Goal: Complete application form

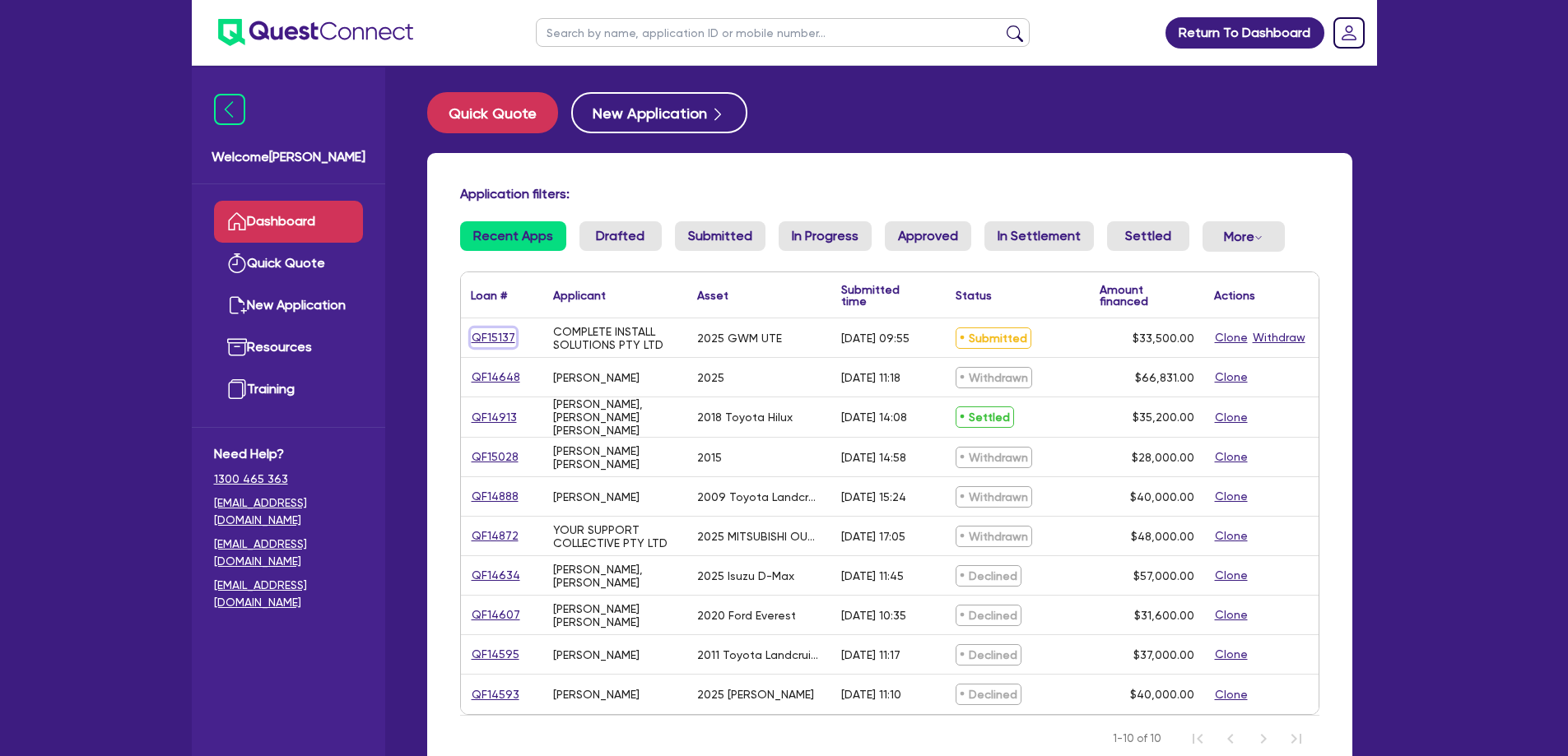
click at [492, 335] on link "QF15137" at bounding box center [494, 338] width 46 height 19
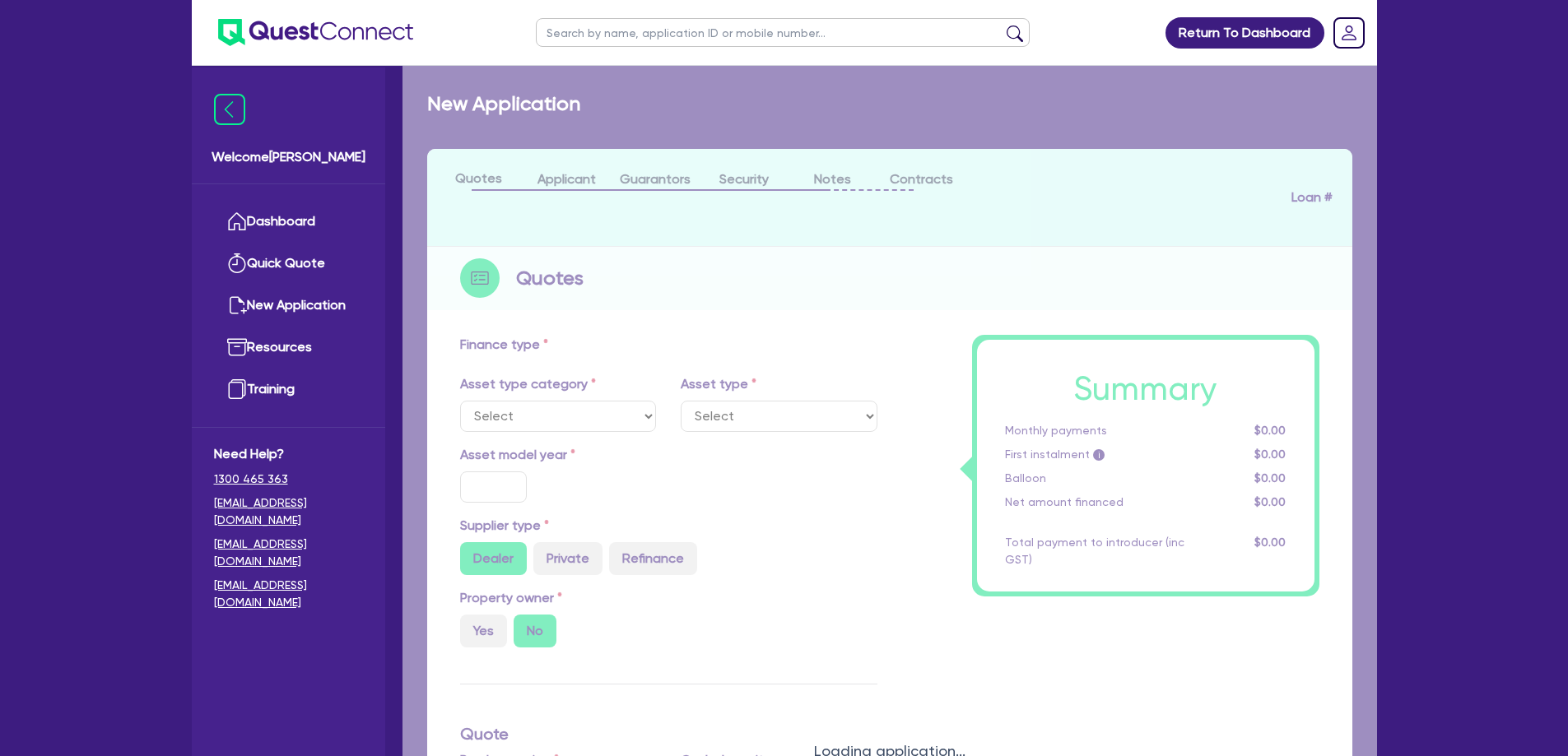
select select "CARS_AND_LIGHT_TRUCKS"
type input "2025"
type input "40,000"
type input "6,500"
type input "8"
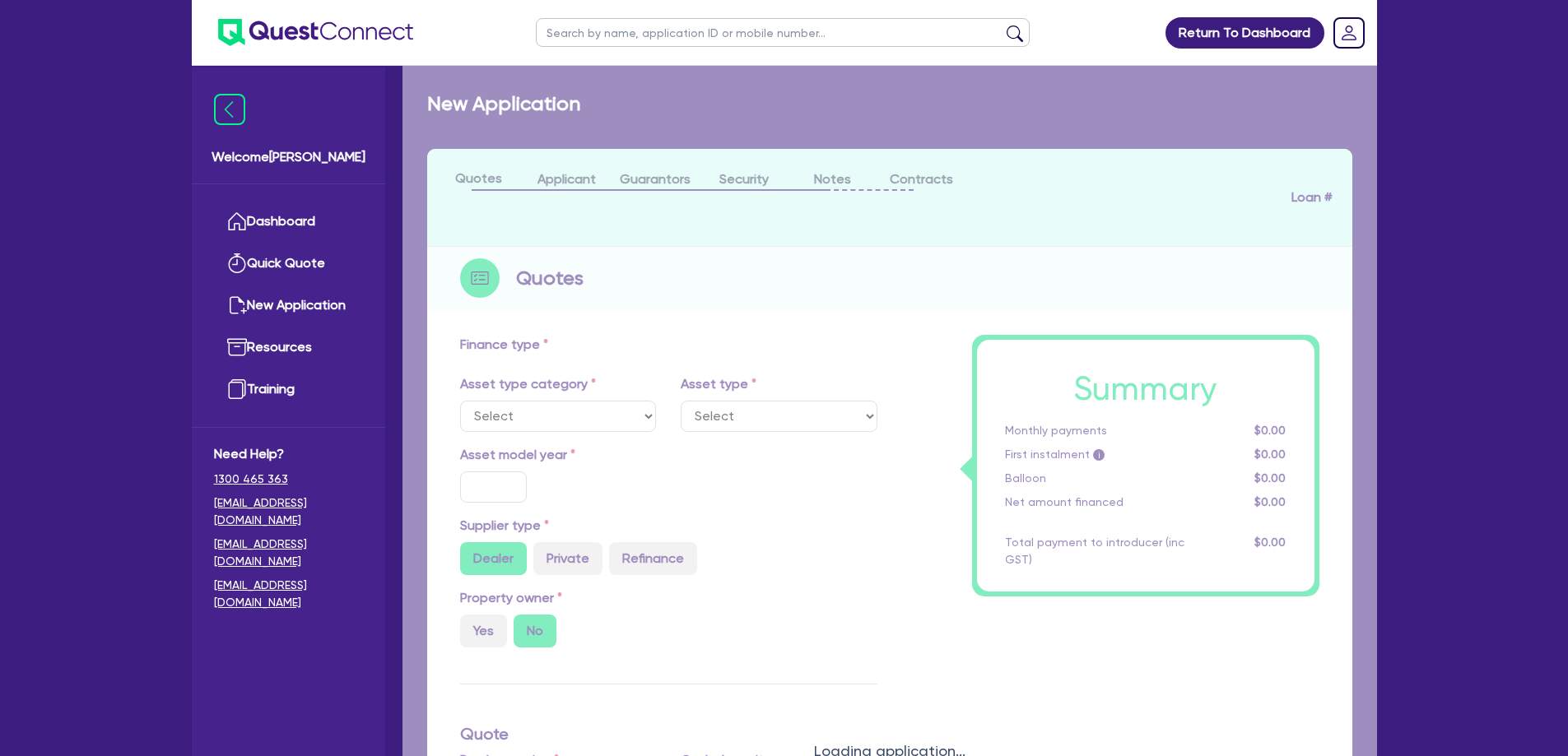
type input "2,680"
type input "17.99"
select select "PASSENGER_VEHICLES"
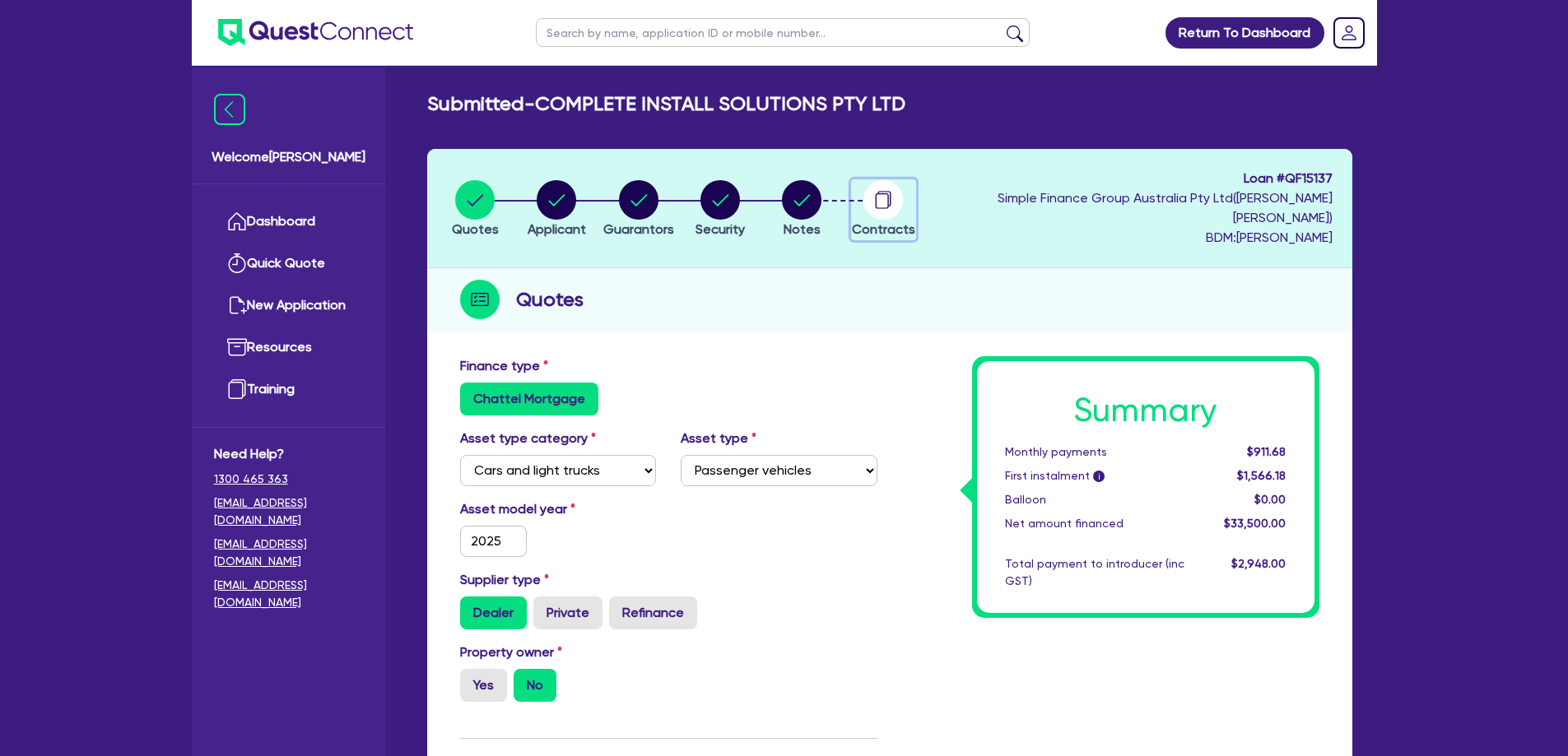
click at [903, 198] on circle "button" at bounding box center [883, 199] width 40 height 40
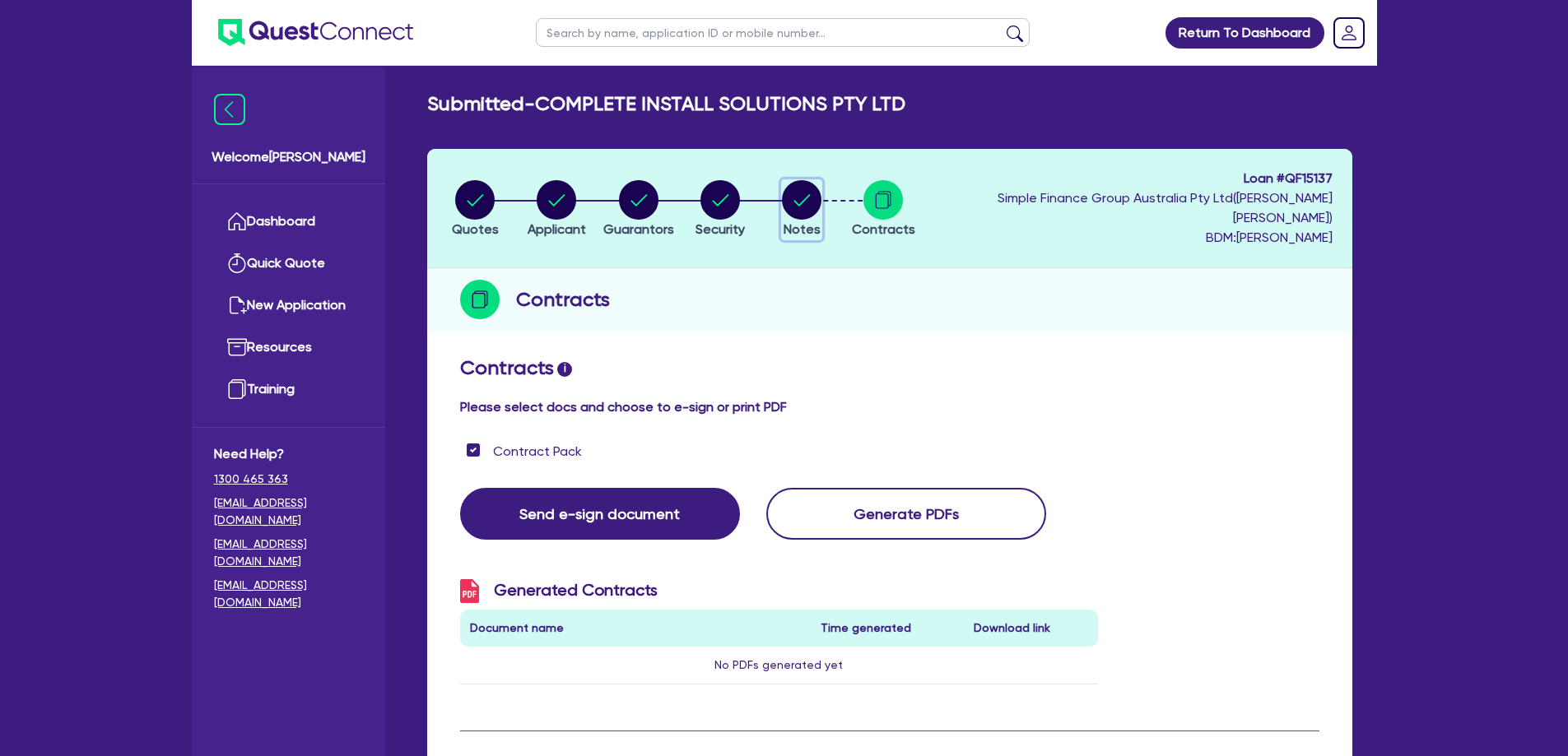
click at [821, 187] on circle "button" at bounding box center [801, 199] width 40 height 40
select select "Quest Finance - Own Book"
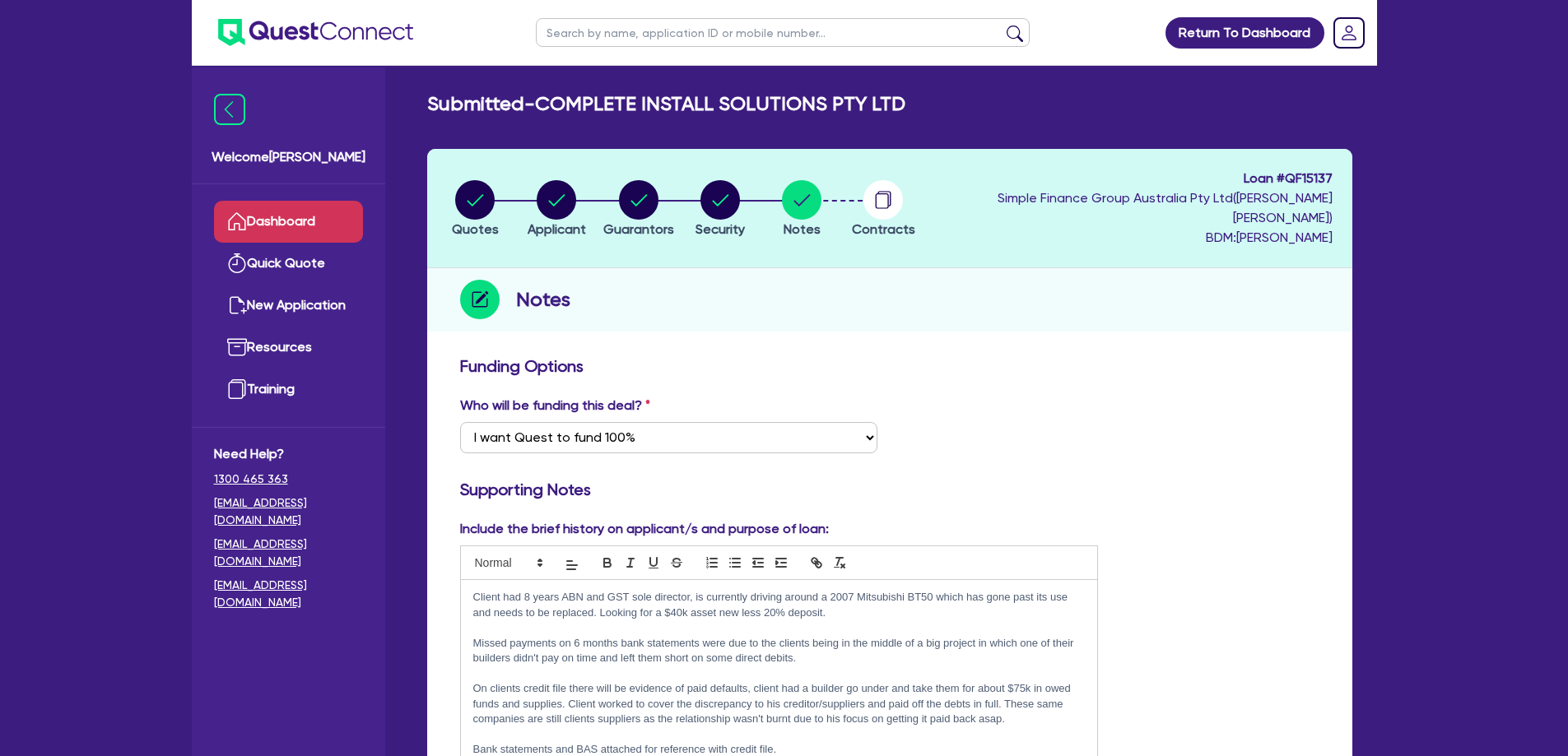
click at [310, 213] on link "Dashboard" at bounding box center [289, 222] width 149 height 42
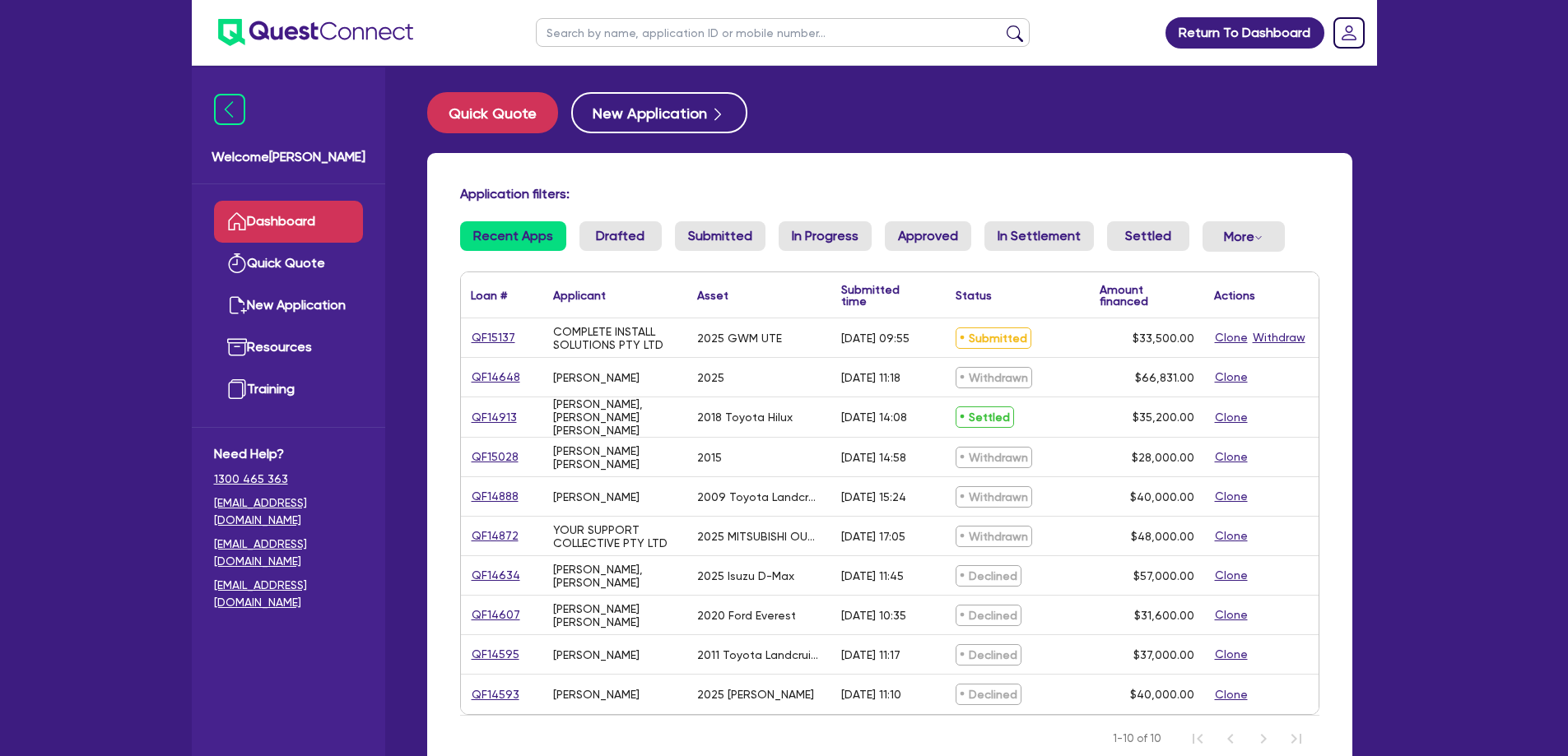
click at [626, 345] on div "COMPLETE INSTALL SOLUTIONS PTY LTD" at bounding box center [616, 338] width 125 height 26
click at [493, 338] on link "QF15137" at bounding box center [494, 338] width 46 height 19
select select "CARS_AND_LIGHT_TRUCKS"
select select "PASSENGER_VEHICLES"
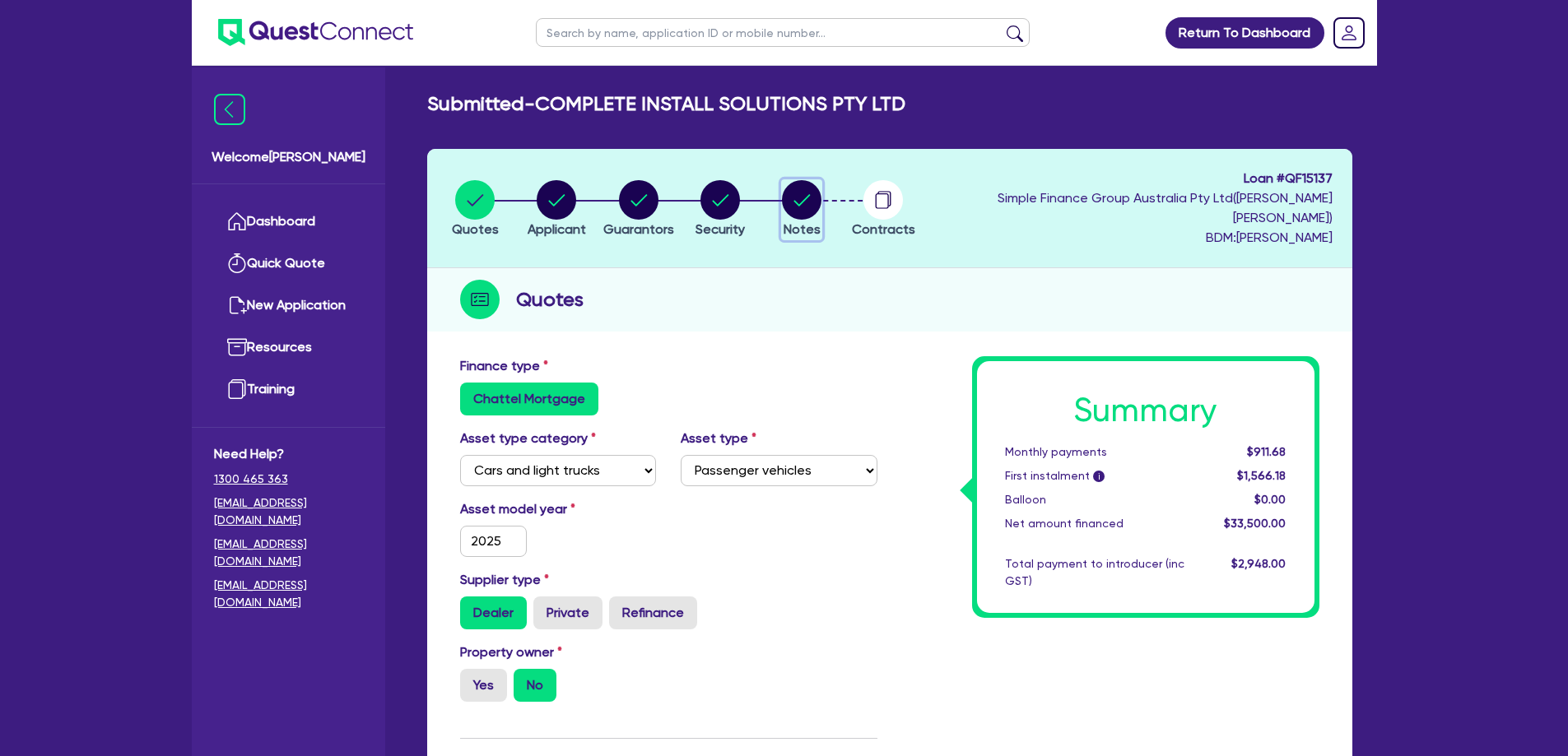
click at [821, 210] on button "Notes" at bounding box center [801, 209] width 41 height 61
select select "Quest Finance - Own Book"
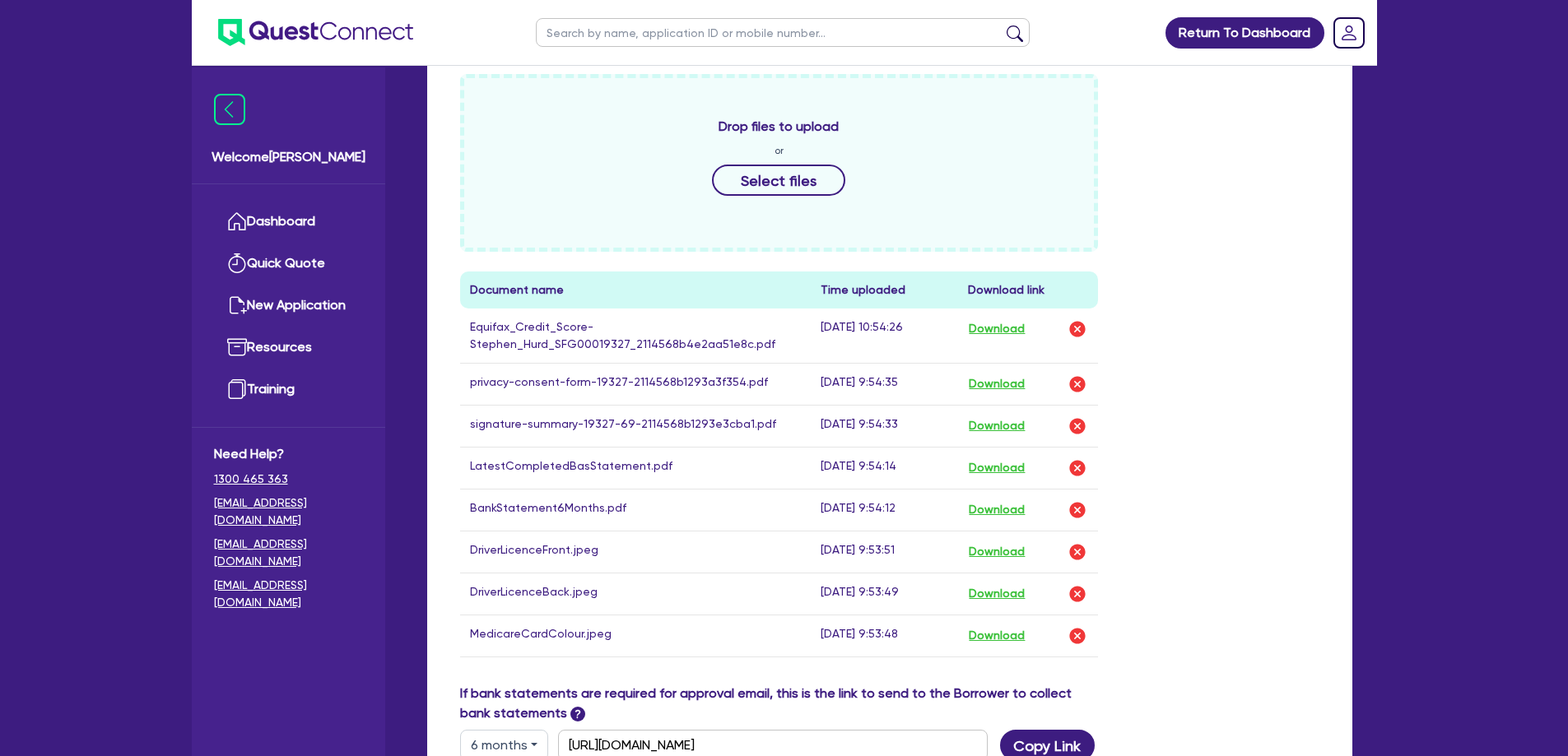
scroll to position [905, 0]
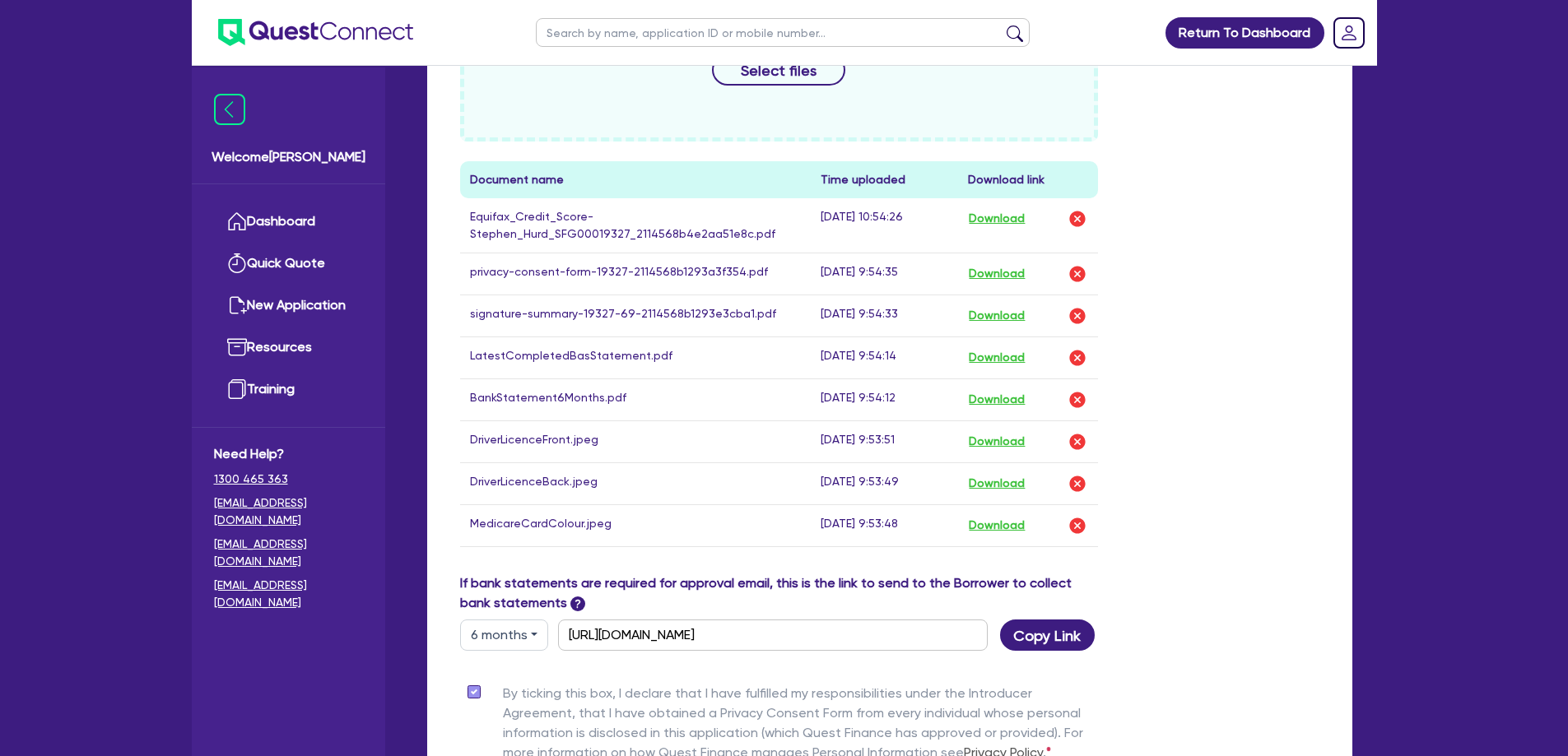
click at [1240, 460] on div "Drop files to upload or Select files Document name Time uploaded Download link …" at bounding box center [890, 269] width 885 height 609
drag, startPoint x: 1250, startPoint y: 529, endPoint x: 438, endPoint y: 144, distance: 898.6
click at [430, 149] on div "Funding Options Who will be funding this deal? Select I want Quest to fund 100%…" at bounding box center [889, 159] width 925 height 1431
click at [438, 144] on div "Funding Options Who will be funding this deal? Select I want Quest to fund 100%…" at bounding box center [889, 159] width 925 height 1431
drag, startPoint x: 443, startPoint y: 138, endPoint x: 1286, endPoint y: 544, distance: 935.7
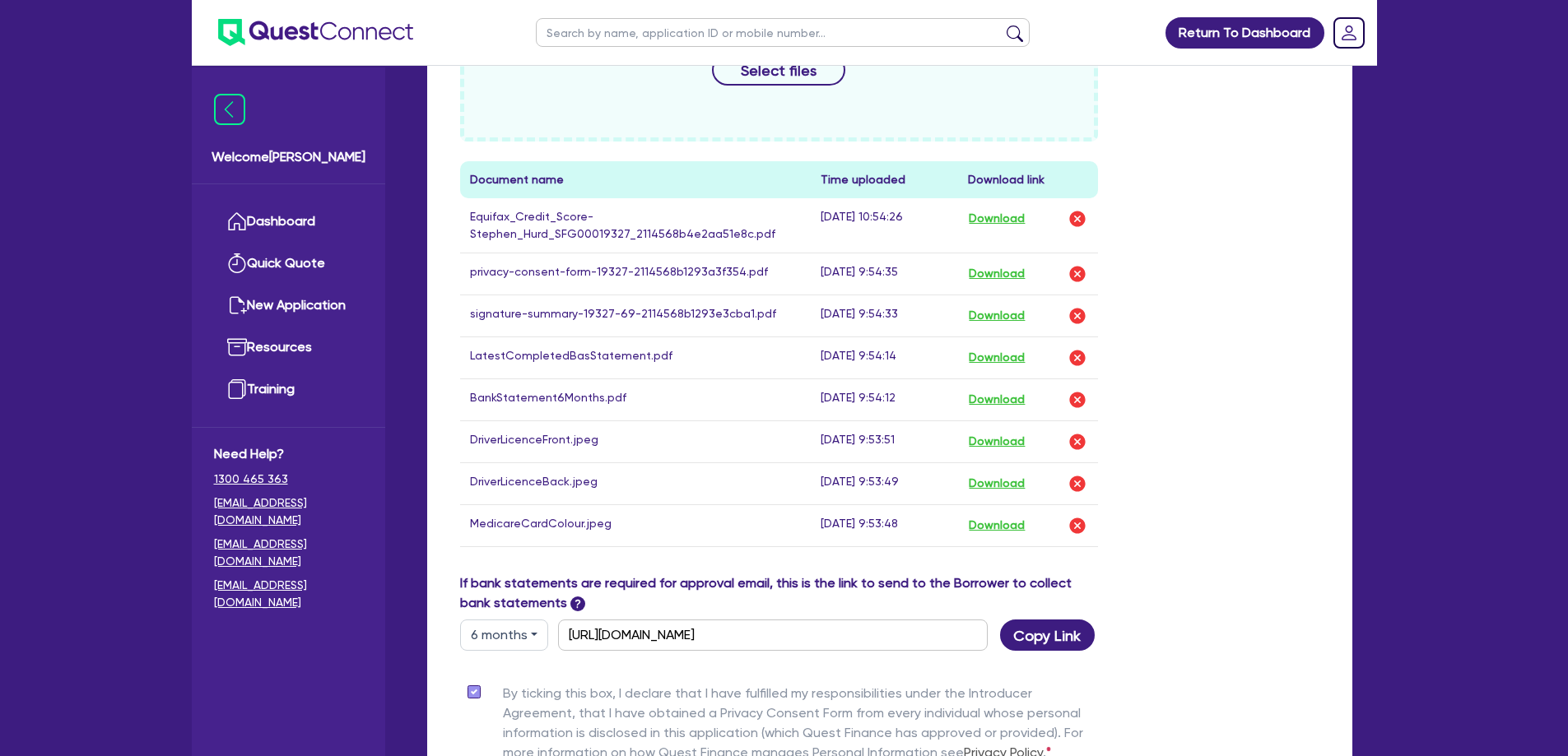
click at [1286, 544] on div "Funding Options Who will be funding this deal? Select I want Quest to fund 100%…" at bounding box center [889, 159] width 925 height 1431
click at [1286, 544] on div "Drop files to upload or Select files Document name Time uploaded Download link …" at bounding box center [890, 269] width 885 height 609
drag, startPoint x: 1201, startPoint y: 553, endPoint x: 440, endPoint y: 141, distance: 865.4
click at [446, 148] on div "Funding Options Who will be funding this deal? Select I want Quest to fund 100%…" at bounding box center [889, 159] width 925 height 1431
click at [440, 141] on div "Funding Options Who will be funding this deal? Select I want Quest to fund 100%…" at bounding box center [889, 159] width 925 height 1431
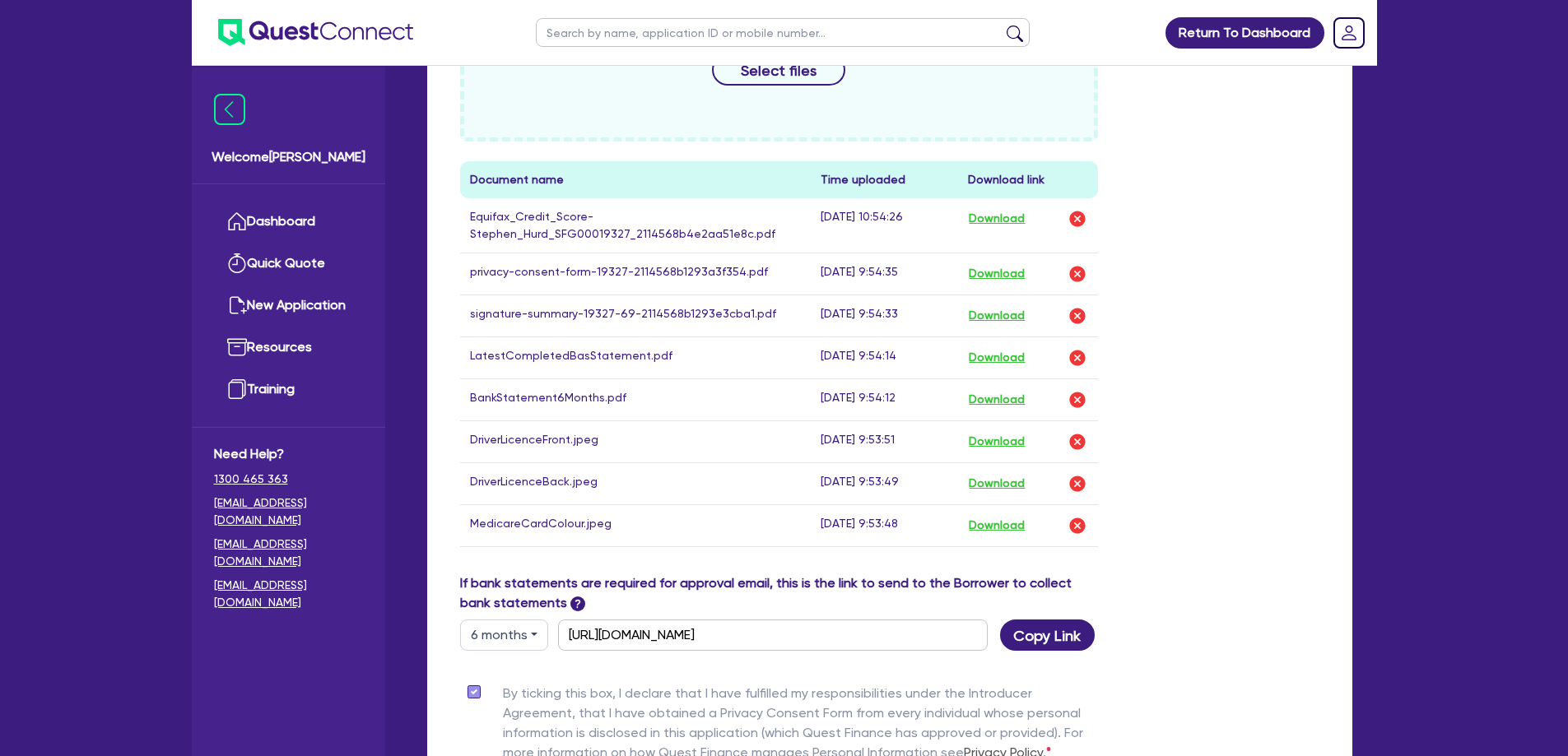
drag, startPoint x: 1186, startPoint y: 536, endPoint x: 451, endPoint y: 144, distance: 833.0
click at [451, 144] on div "Drop files to upload or Select files Document name Time uploaded Download link …" at bounding box center [890, 269] width 885 height 609
click at [446, 140] on div "Funding Options Who will be funding this deal? Select I want Quest to fund 100%…" at bounding box center [889, 159] width 925 height 1431
drag, startPoint x: 462, startPoint y: 140, endPoint x: 1280, endPoint y: 512, distance: 898.6
click at [1283, 508] on div "Funding Options Who will be funding this deal? Select I want Quest to fund 100%…" at bounding box center [889, 159] width 925 height 1431
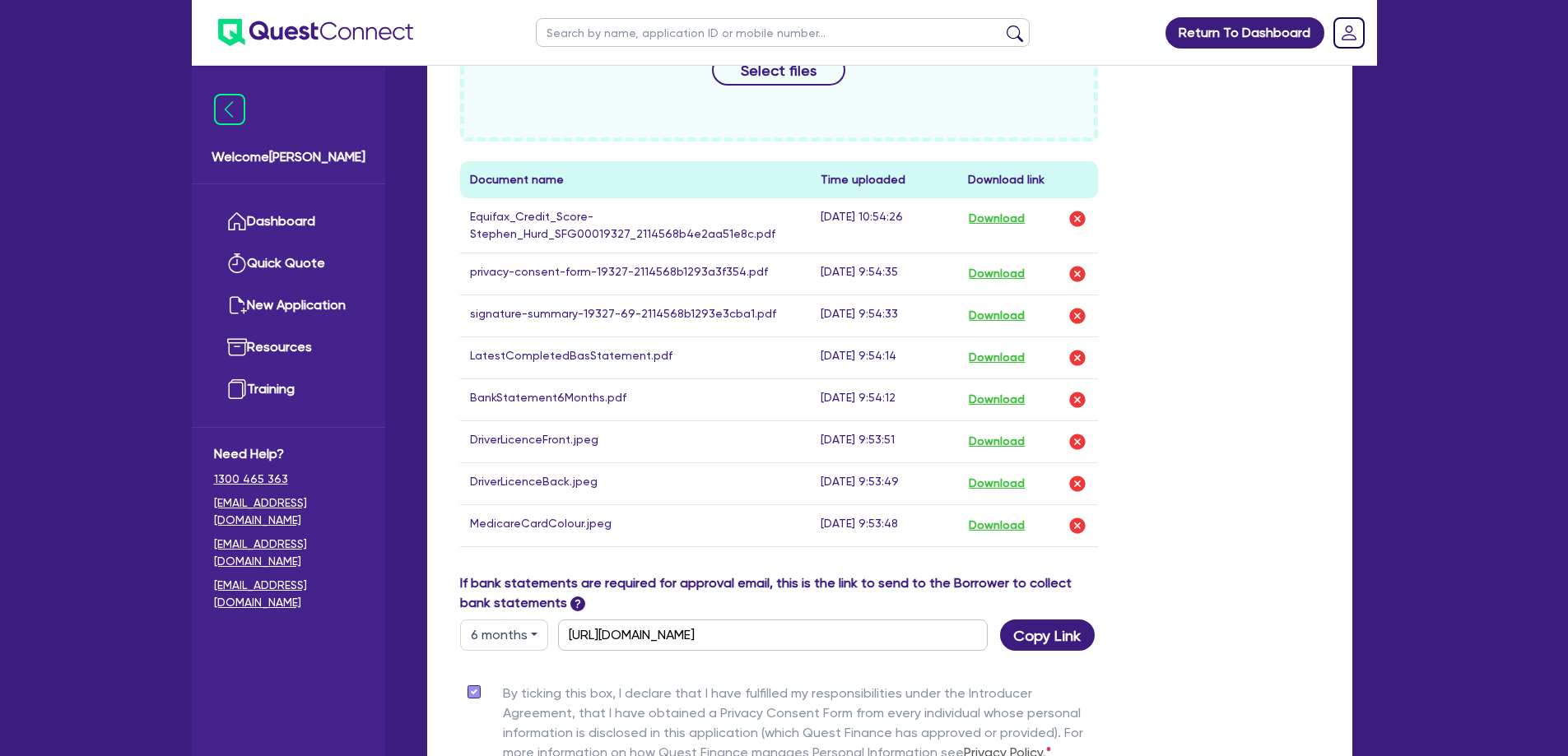
click at [1262, 530] on div "Drop files to upload or Select files Document name Time uploaded Download link …" at bounding box center [890, 269] width 885 height 609
drag, startPoint x: 1246, startPoint y: 536, endPoint x: 427, endPoint y: 131, distance: 913.7
click at [443, 150] on div "Funding Options Who will be funding this deal? Select I want Quest to fund 100%…" at bounding box center [889, 159] width 925 height 1431
click at [434, 136] on div "Funding Options Who will be funding this deal? Select I want Quest to fund 100%…" at bounding box center [889, 159] width 925 height 1431
drag, startPoint x: 441, startPoint y: 149, endPoint x: 1187, endPoint y: 482, distance: 816.9
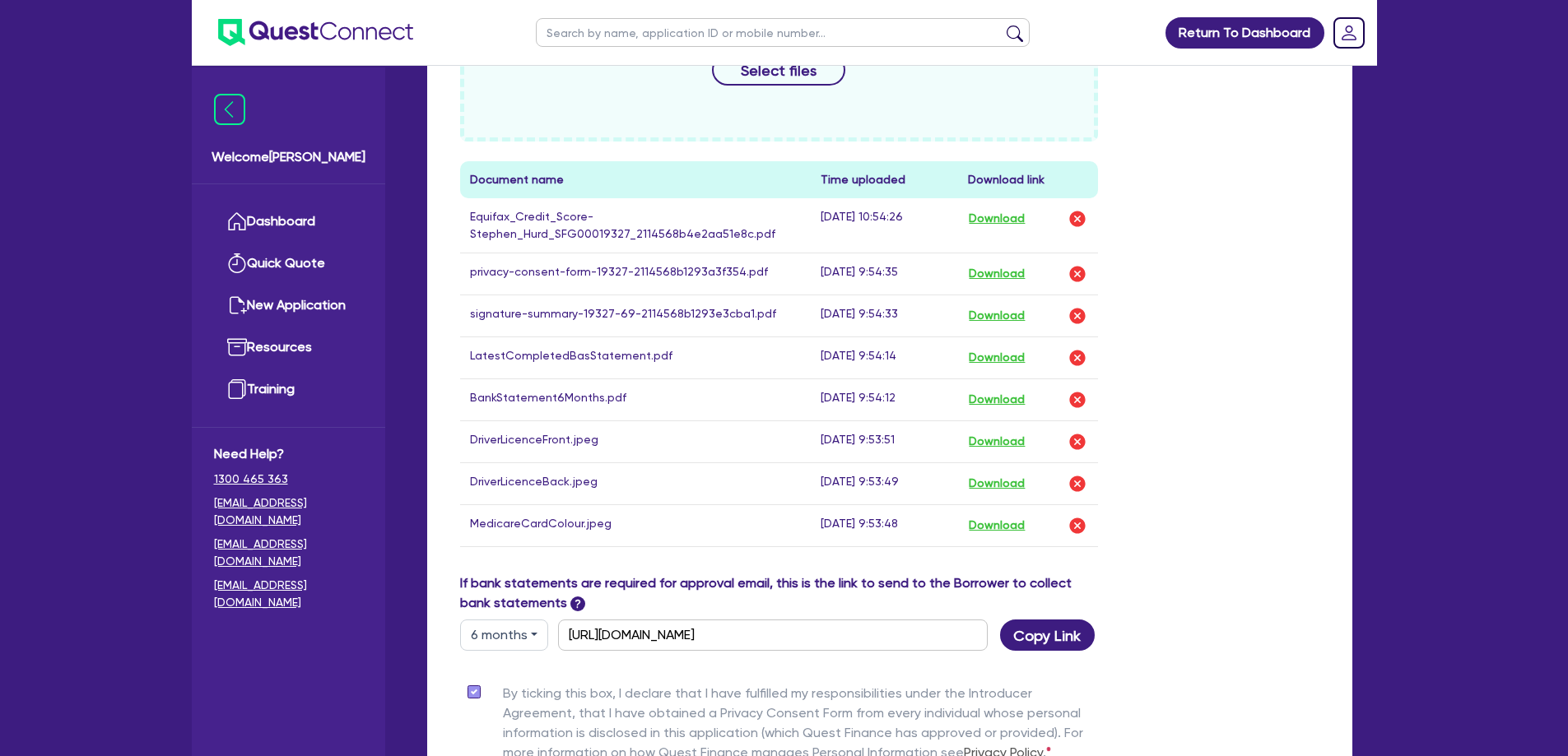
click at [1187, 482] on div "Funding Options Who will be funding this deal? Select I want Quest to fund 100%…" at bounding box center [889, 159] width 925 height 1431
click at [1187, 482] on div "Drop files to upload or Select files Document name Time uploaded Download link …" at bounding box center [890, 269] width 885 height 609
drag, startPoint x: 1201, startPoint y: 508, endPoint x: 446, endPoint y: 156, distance: 833.0
click at [446, 156] on div "Funding Options Who will be funding this deal? Select I want Quest to fund 100%…" at bounding box center [889, 159] width 925 height 1431
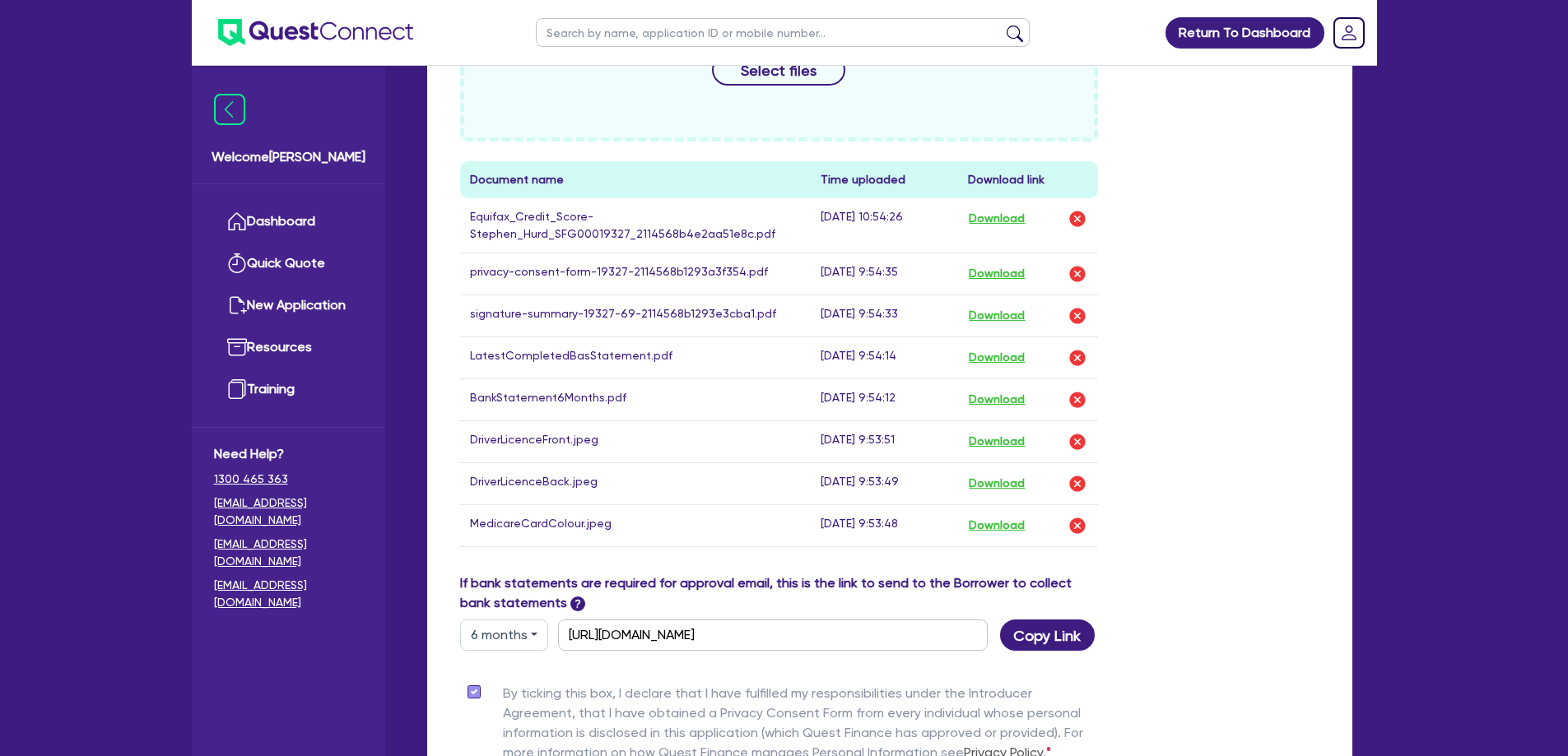
drag, startPoint x: 445, startPoint y: 153, endPoint x: 1152, endPoint y: 535, distance: 803.6
click at [1152, 535] on div "Funding Options Who will be funding this deal? Select I want Quest to fund 100%…" at bounding box center [889, 159] width 925 height 1431
click at [1156, 537] on div "Drop files to upload or Select files Document name Time uploaded Download link …" at bounding box center [890, 269] width 885 height 609
drag, startPoint x: 1194, startPoint y: 530, endPoint x: 427, endPoint y: 165, distance: 849.4
click at [426, 166] on div "Quotes Applicant [GEOGRAPHIC_DATA] Security Notes Contracts Loan # QF15137 Simp…" at bounding box center [890, 68] width 950 height 1650
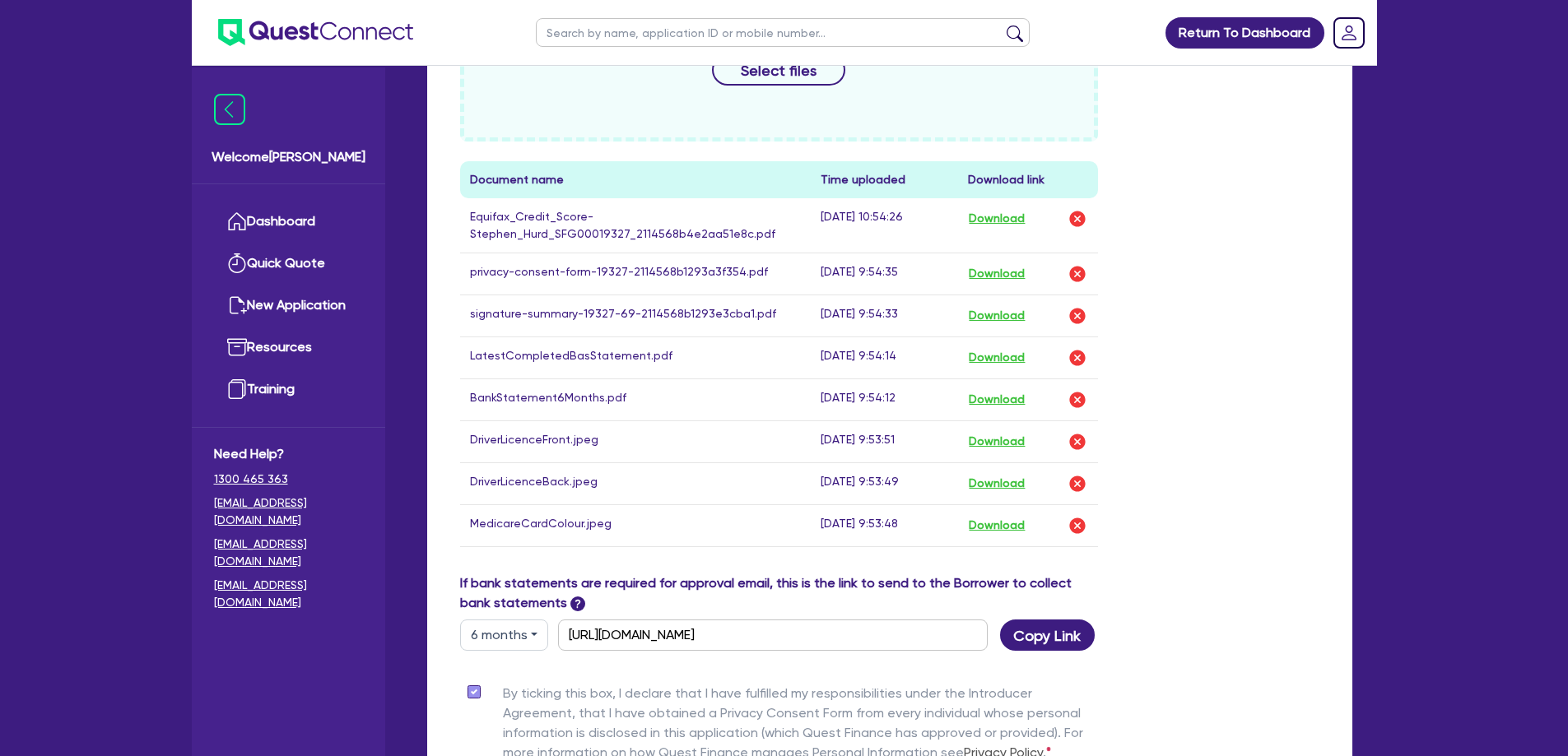
click at [430, 164] on div "Funding Options Who will be funding this deal? Select I want Quest to fund 100%…" at bounding box center [889, 159] width 925 height 1431
click at [1277, 471] on div "Drop files to upload or Select files Document name Time uploaded Download link …" at bounding box center [890, 269] width 885 height 609
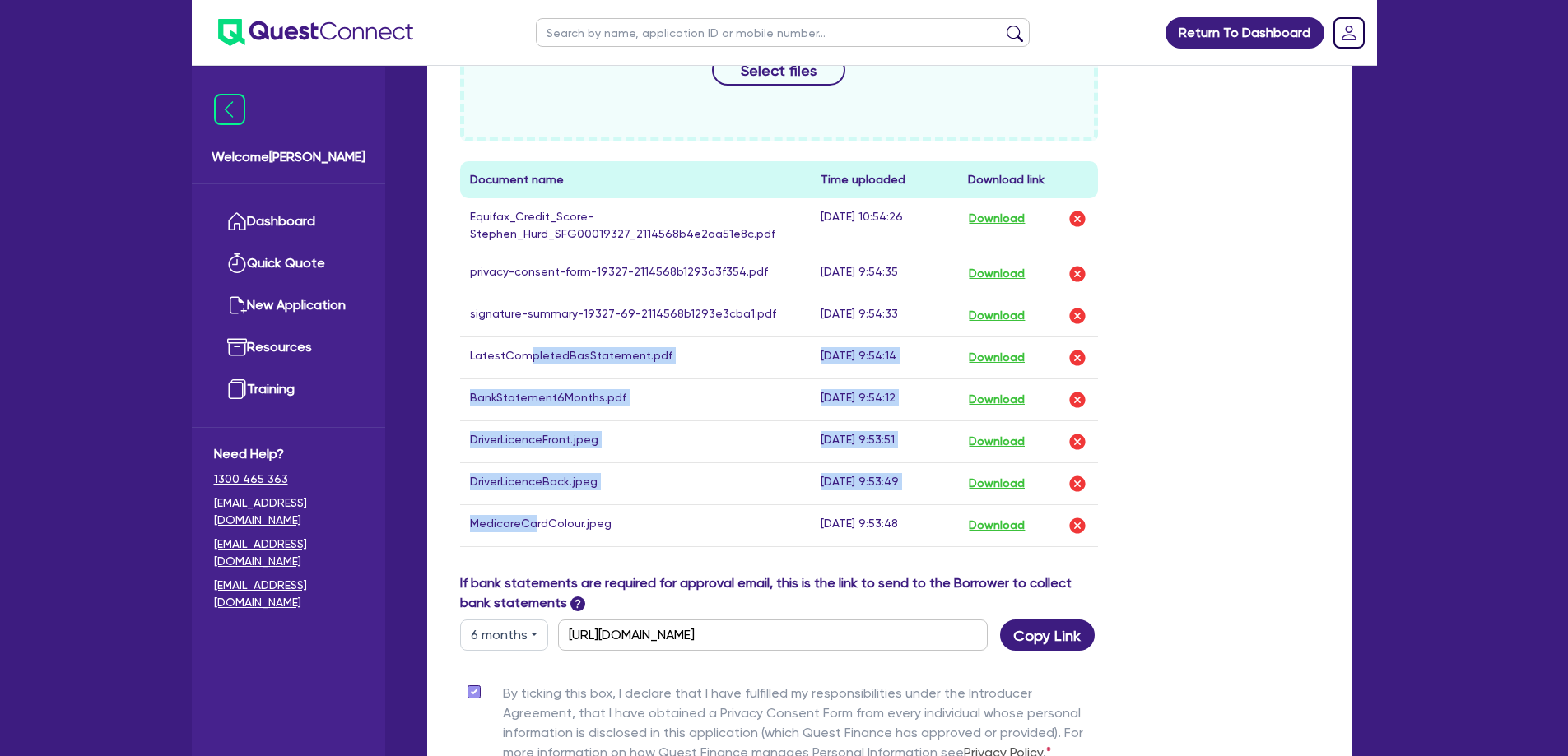
drag, startPoint x: 533, startPoint y: 509, endPoint x: 526, endPoint y: 329, distance: 180.1
click at [526, 333] on tbody "Equifax_Credit_Score-Stephen_Hurd_SFG00019327_2114568b4e2aa51e8c.pdf [DATE] 10:…" at bounding box center [779, 372] width 639 height 349
click at [526, 336] on td "LatestCompletedBasStatement.pdf" at bounding box center [636, 357] width 351 height 42
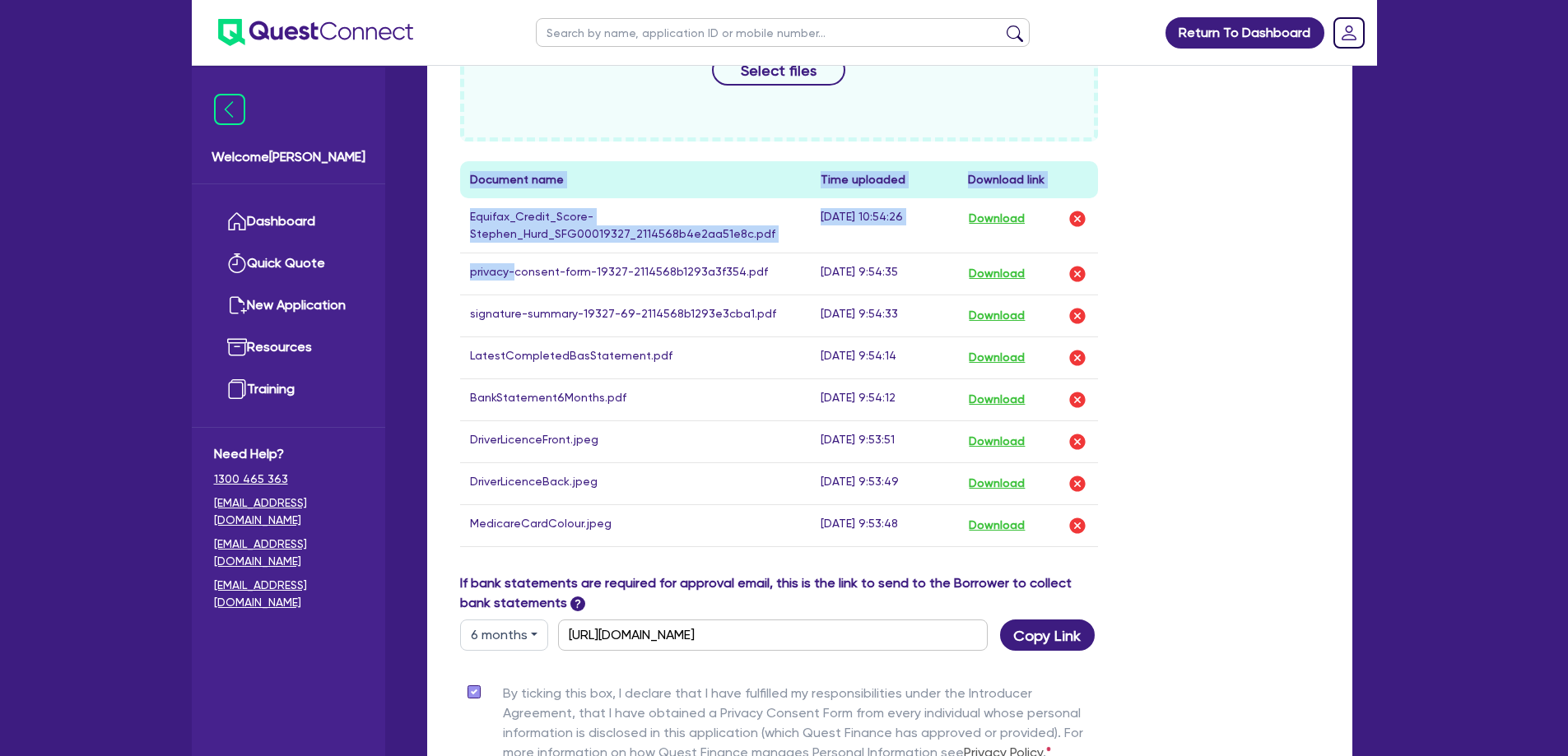
drag, startPoint x: 516, startPoint y: 236, endPoint x: 1174, endPoint y: 550, distance: 729.1
click at [1172, 550] on div "Drop files to upload or Select files Document name Time uploaded Download link …" at bounding box center [890, 269] width 885 height 609
click at [1174, 550] on div "Drop files to upload or Select files Document name Time uploaded Download link …" at bounding box center [890, 269] width 885 height 609
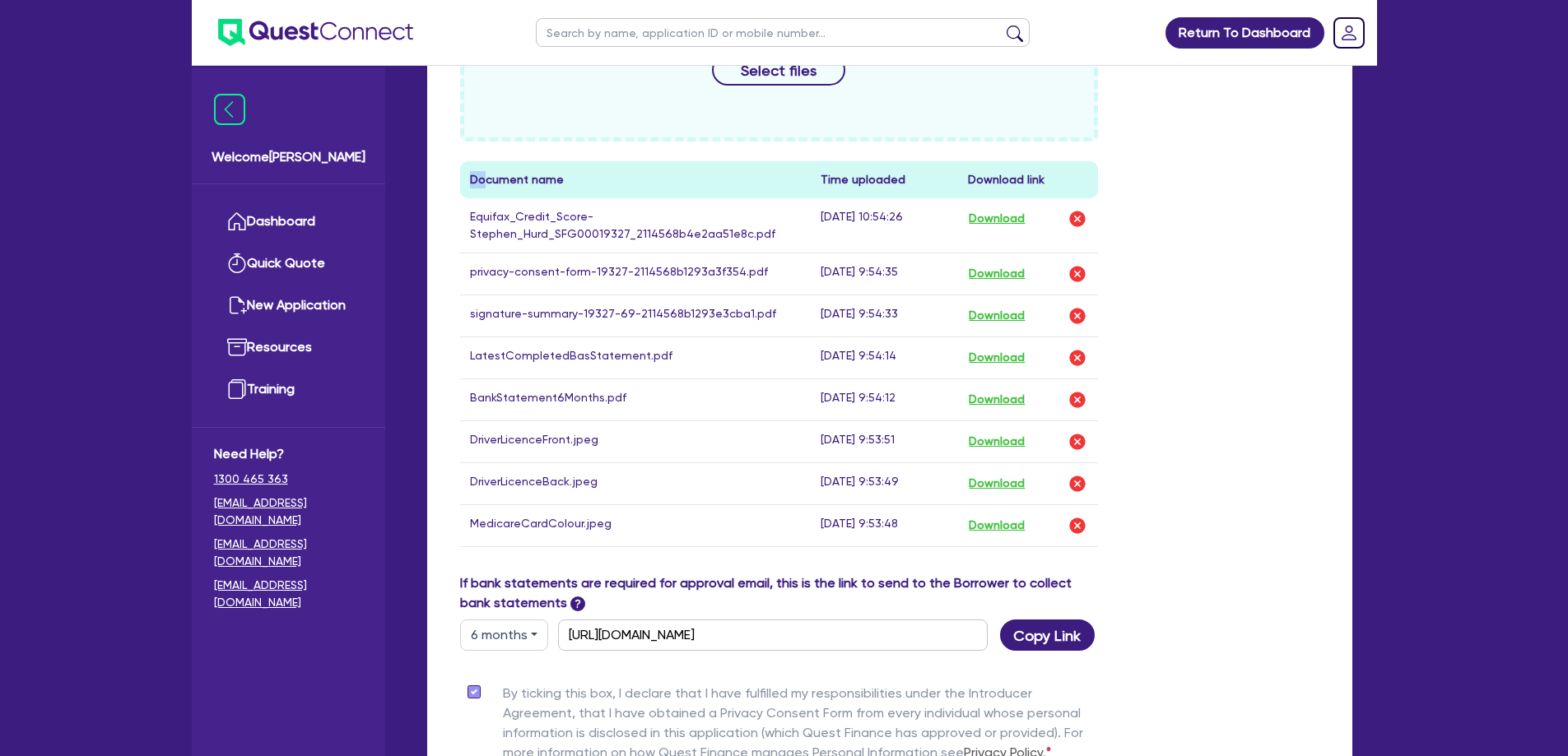
drag, startPoint x: 1200, startPoint y: 544, endPoint x: 486, endPoint y: 176, distance: 803.3
click at [486, 176] on div "Drop files to upload or Select files Document name Time uploaded Download link …" at bounding box center [890, 269] width 885 height 609
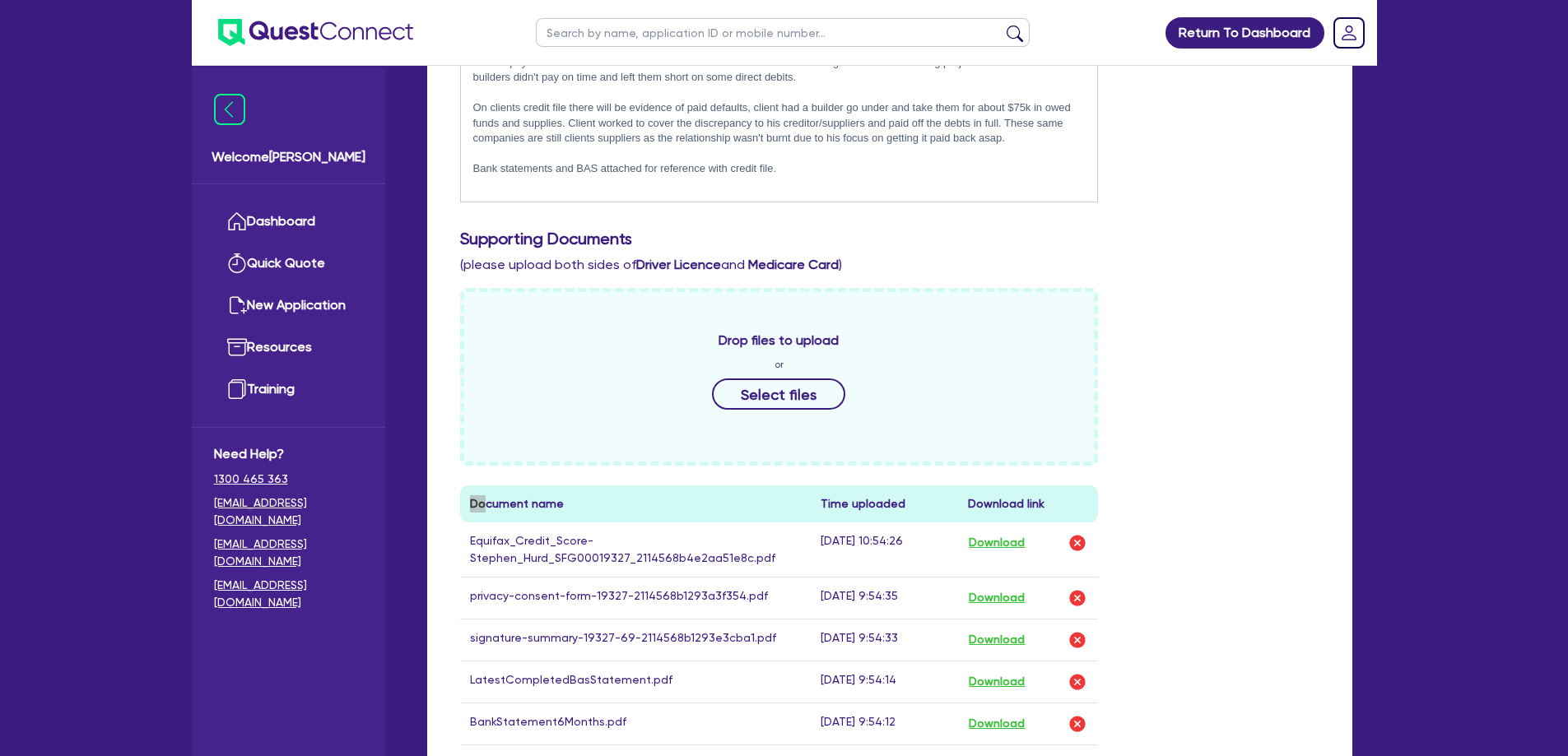
scroll to position [412, 0]
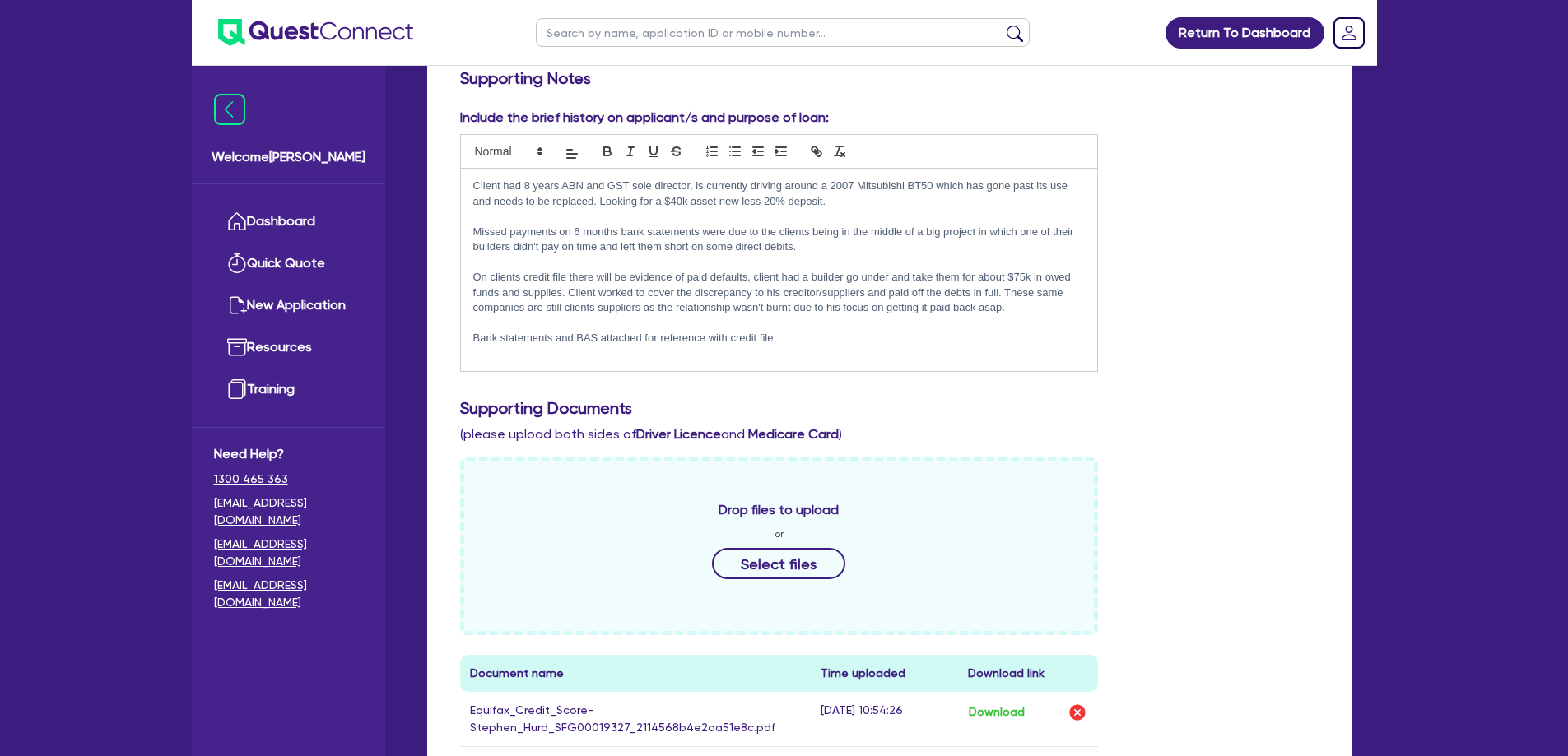
click at [1159, 457] on div "Drop files to upload or Select files Document name Time uploaded Download link …" at bounding box center [890, 762] width 885 height 609
click at [1309, 570] on div "Drop files to upload or Select files Document name Time uploaded Download link …" at bounding box center [890, 762] width 885 height 609
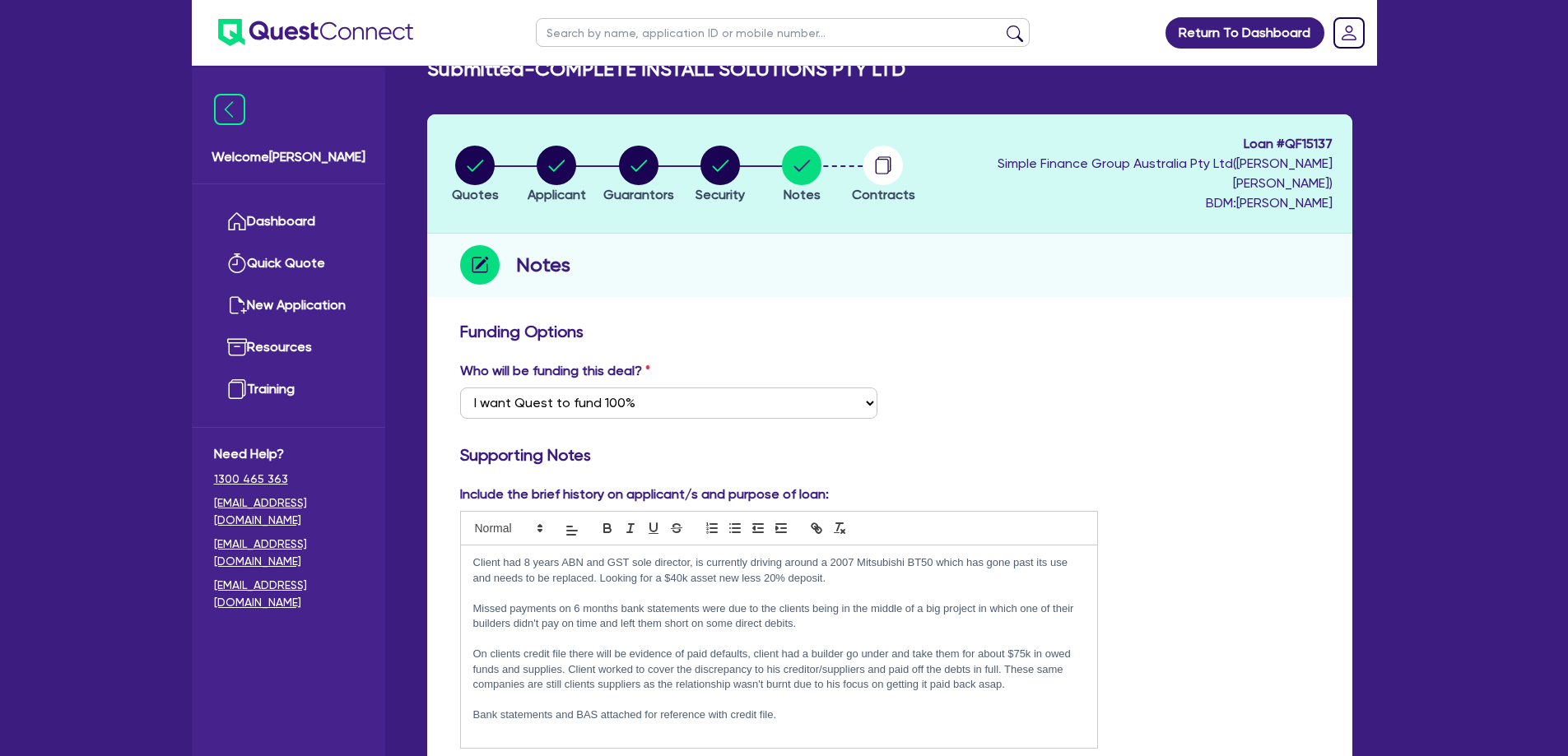
scroll to position [0, 0]
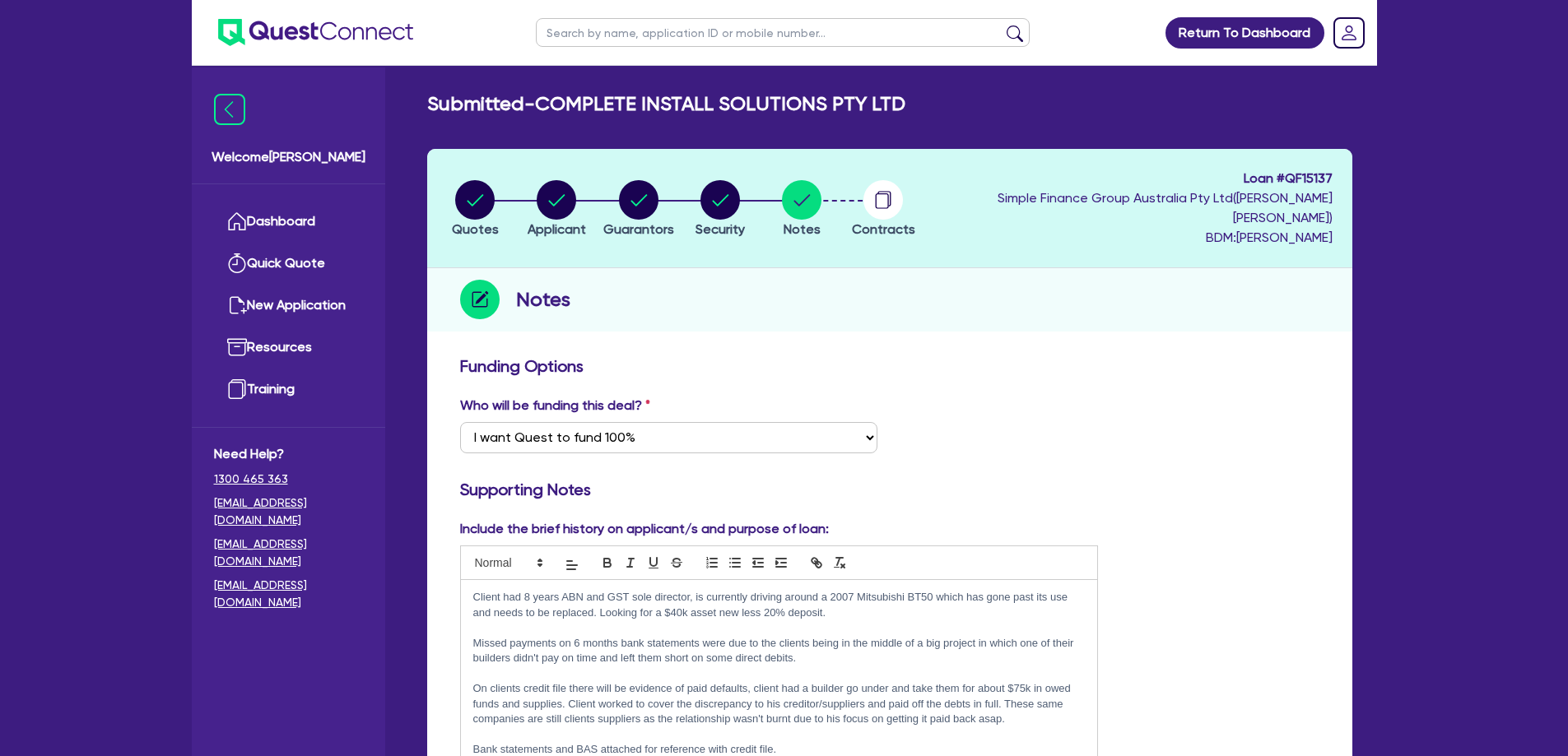
drag, startPoint x: 1227, startPoint y: 718, endPoint x: 444, endPoint y: 263, distance: 905.6
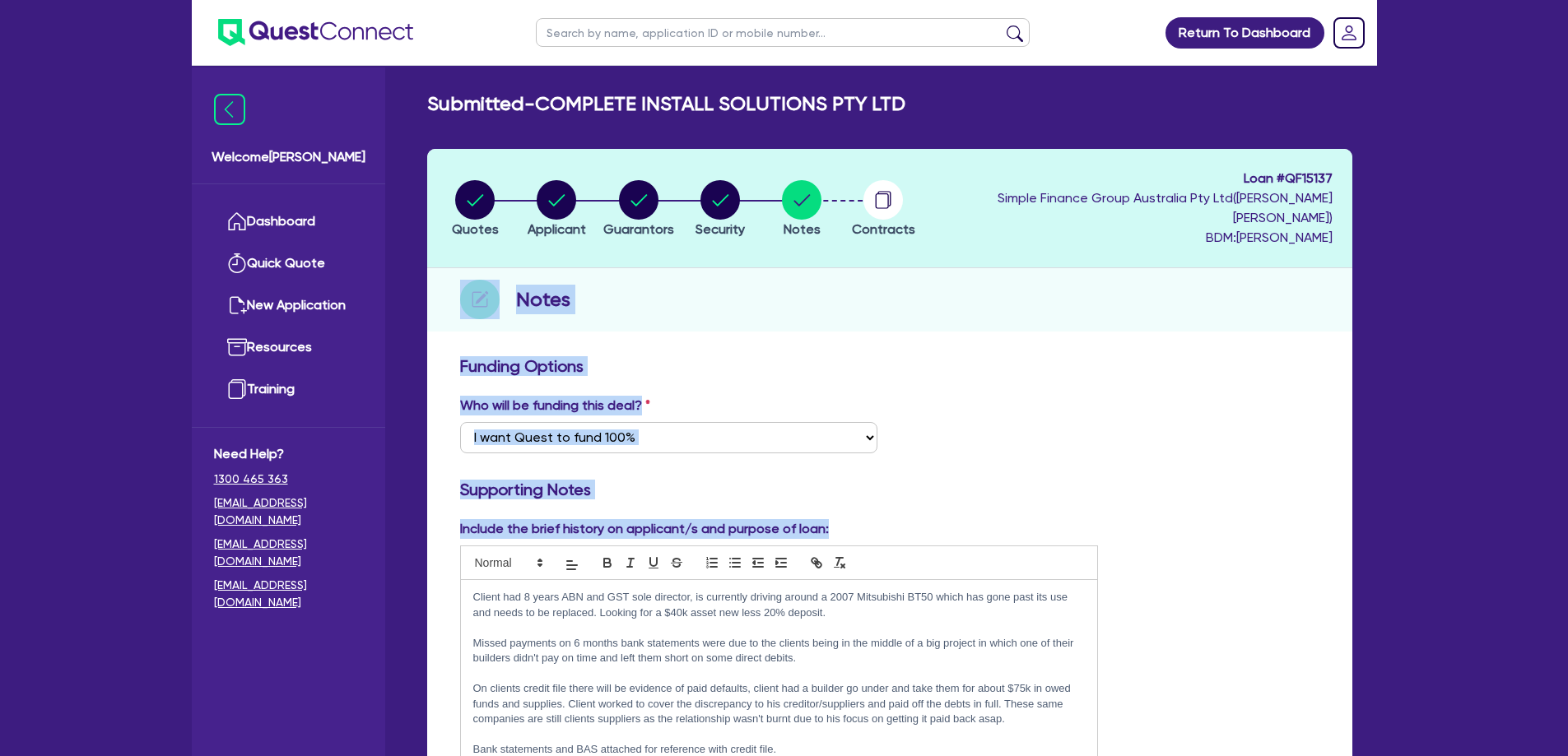
drag, startPoint x: 442, startPoint y: 258, endPoint x: 1160, endPoint y: 745, distance: 867.6
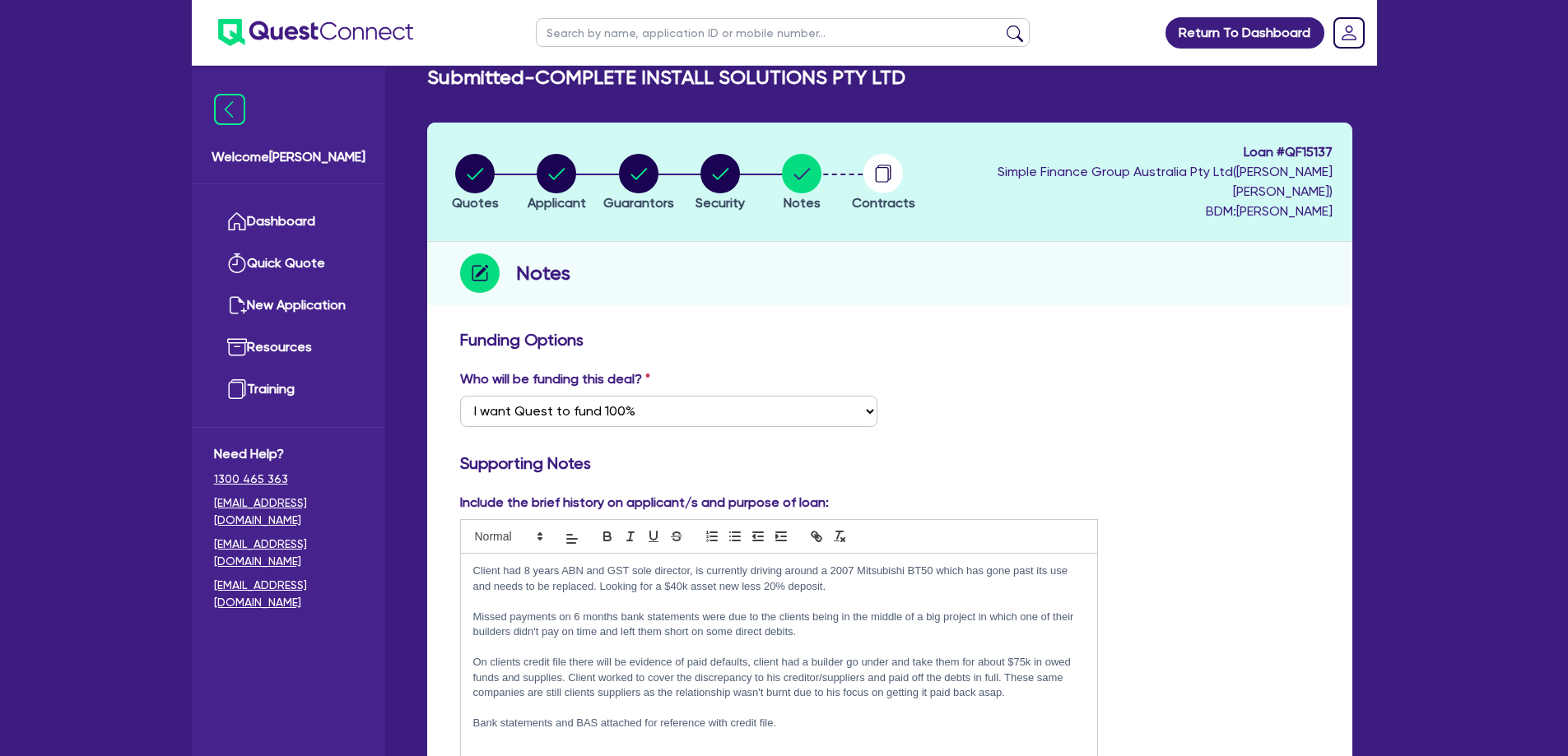
click at [1127, 689] on div "Include the brief history on applicant/s and purpose of loan: Client had 8 year…" at bounding box center [890, 631] width 885 height 277
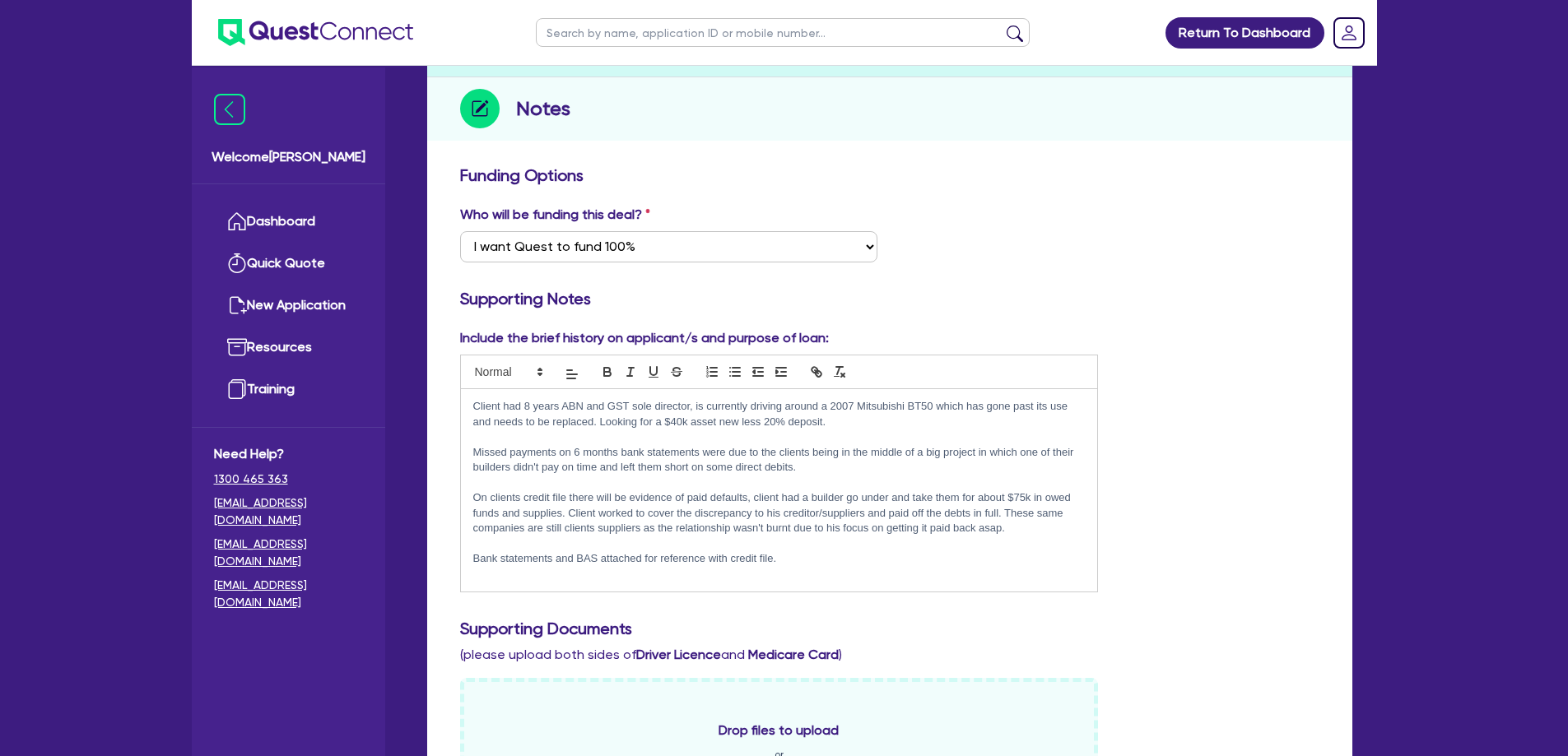
click at [1183, 625] on div "Supporting Documents (please upload both sides of Driver Licence and Medicare C…" at bounding box center [890, 642] width 885 height 46
click at [1218, 619] on h3 "Supporting Documents" at bounding box center [890, 629] width 859 height 19
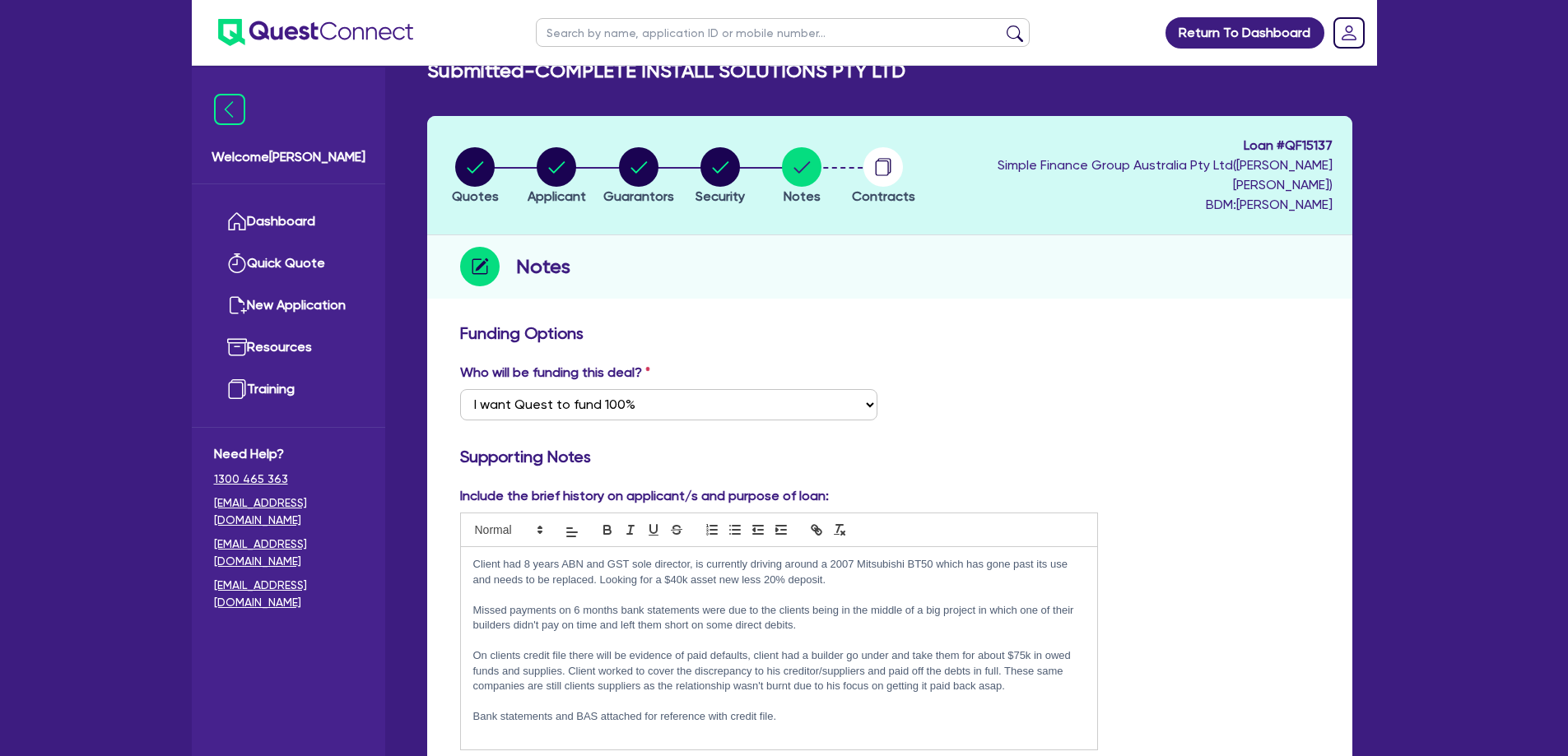
scroll to position [26, 0]
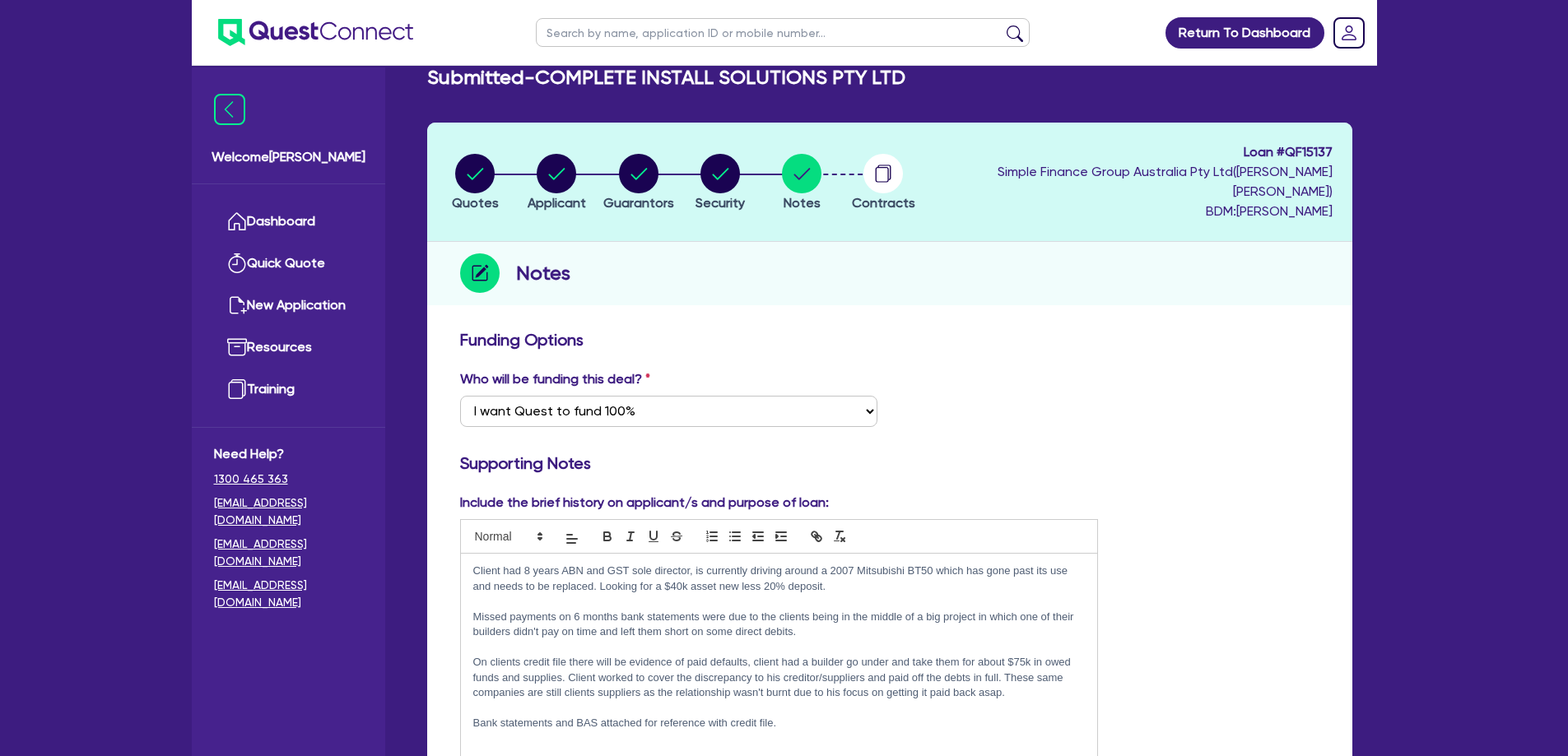
drag, startPoint x: 1187, startPoint y: 709, endPoint x: 464, endPoint y: 231, distance: 866.7
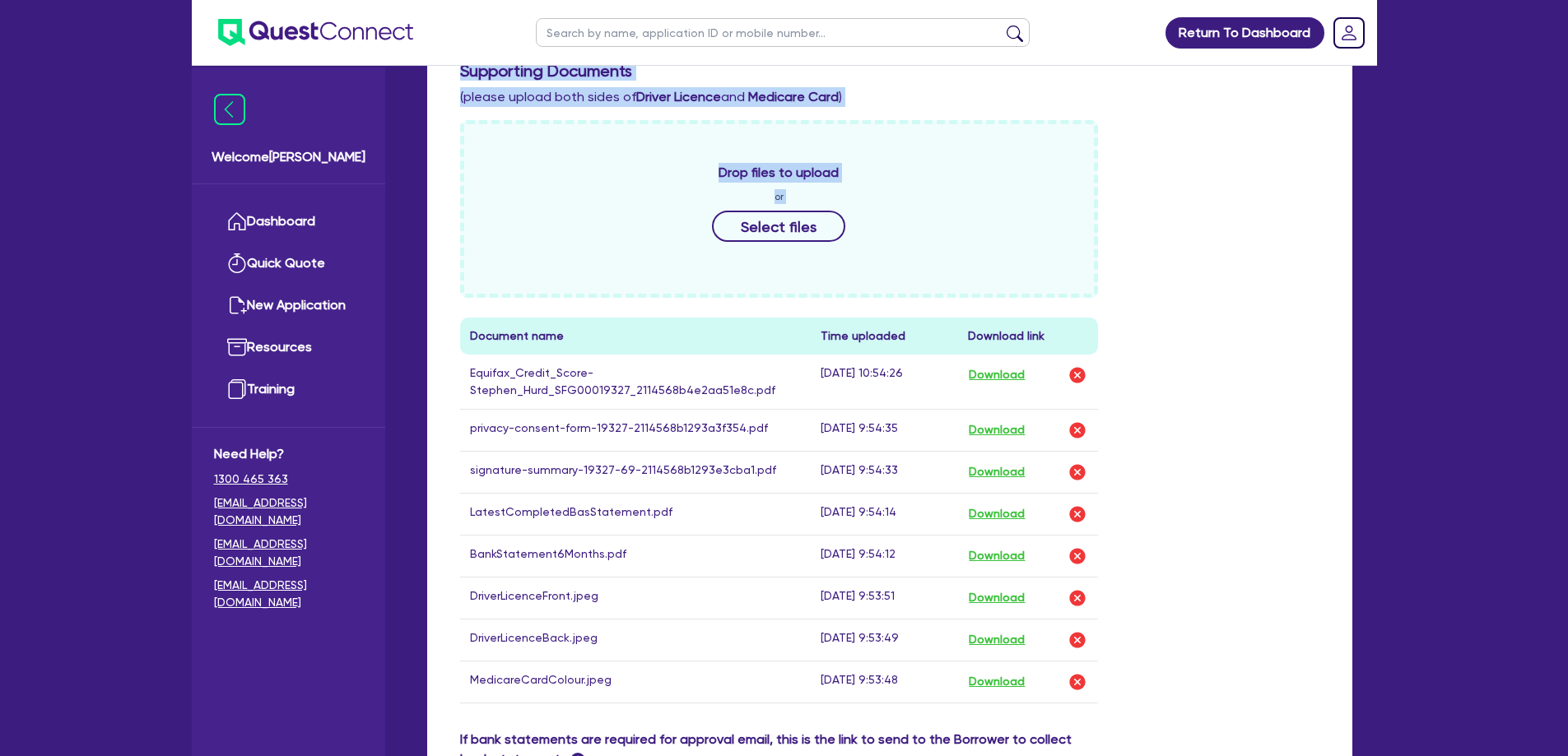
drag, startPoint x: 444, startPoint y: 246, endPoint x: 1153, endPoint y: 446, distance: 736.7
click at [1153, 445] on div "Quotes Applicant [GEOGRAPHIC_DATA] Security Notes Contracts Loan # QF15137 Simp…" at bounding box center [889, 215] width 925 height 1631
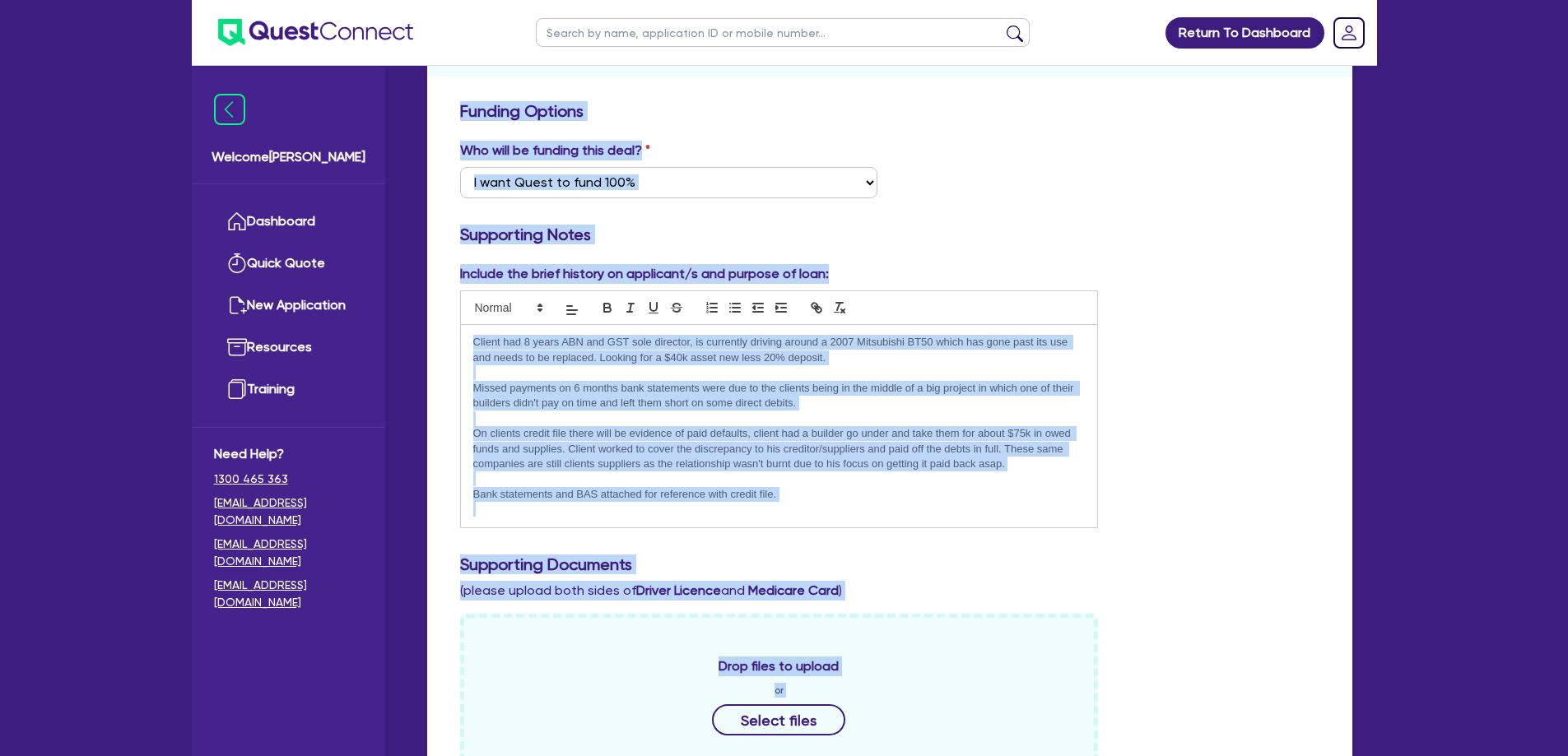
click at [1174, 516] on div "Include the brief history on applicant/s and purpose of loan: Client had 8 year…" at bounding box center [890, 403] width 885 height 277
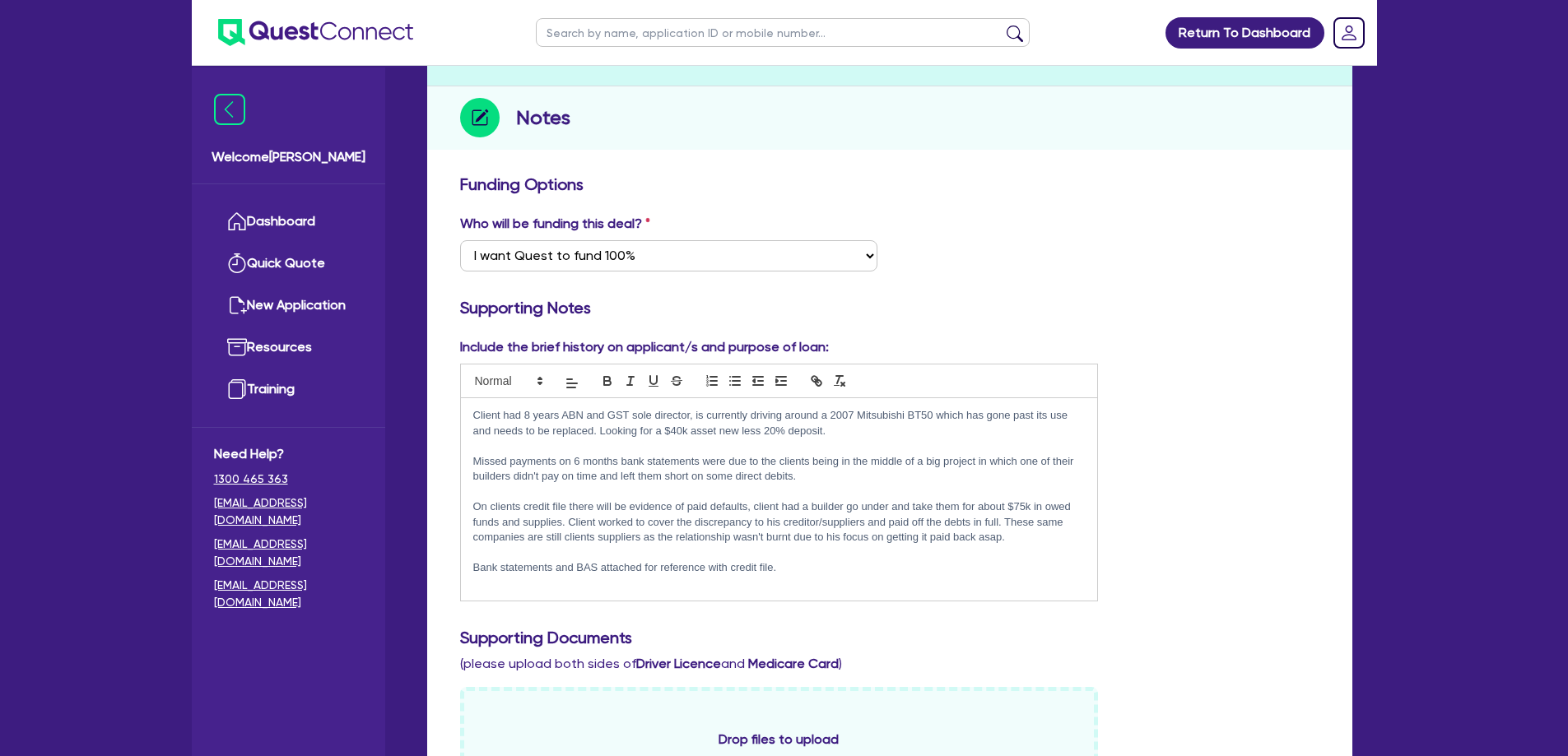
scroll to position [90, 0]
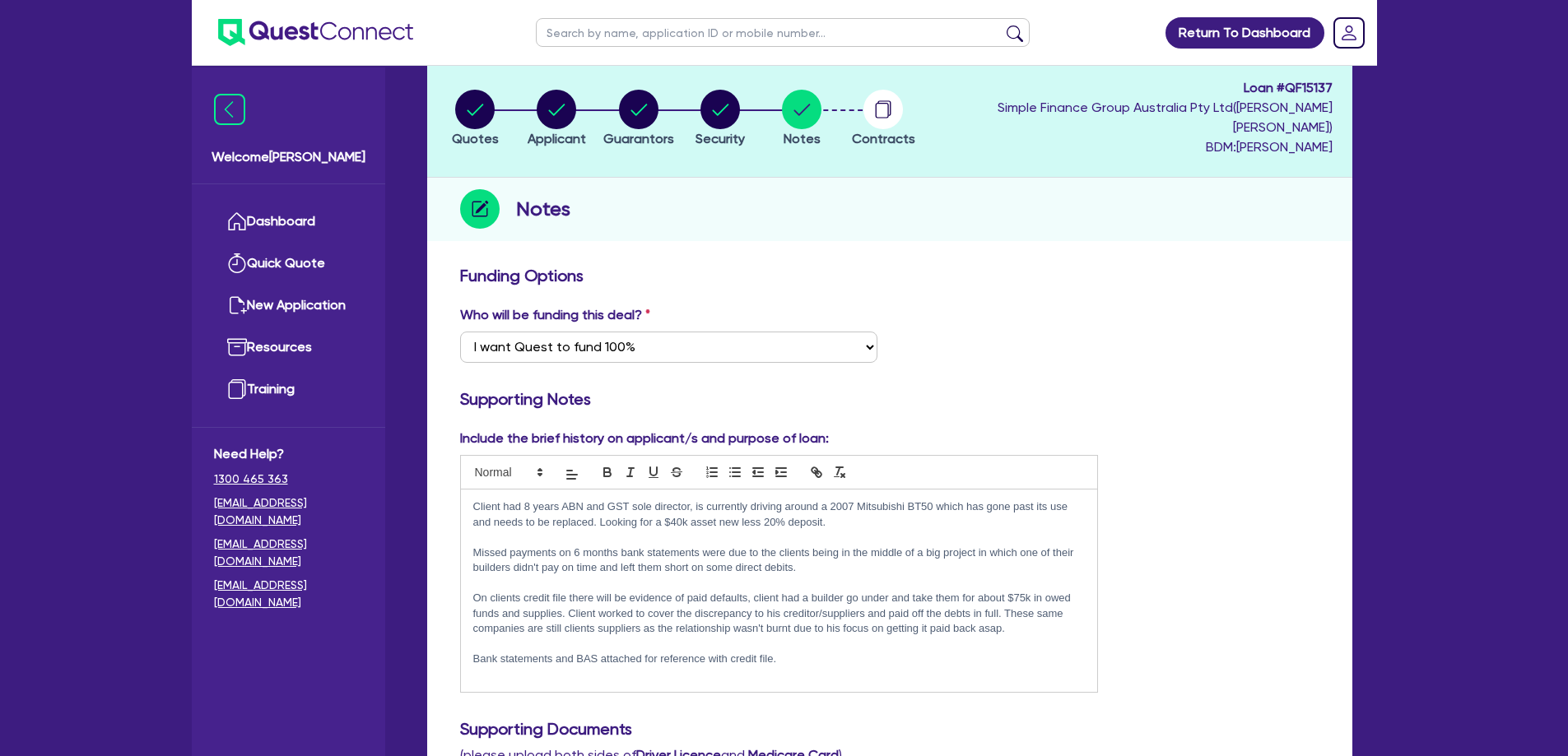
drag, startPoint x: 1187, startPoint y: 619, endPoint x: 433, endPoint y: 195, distance: 865.0
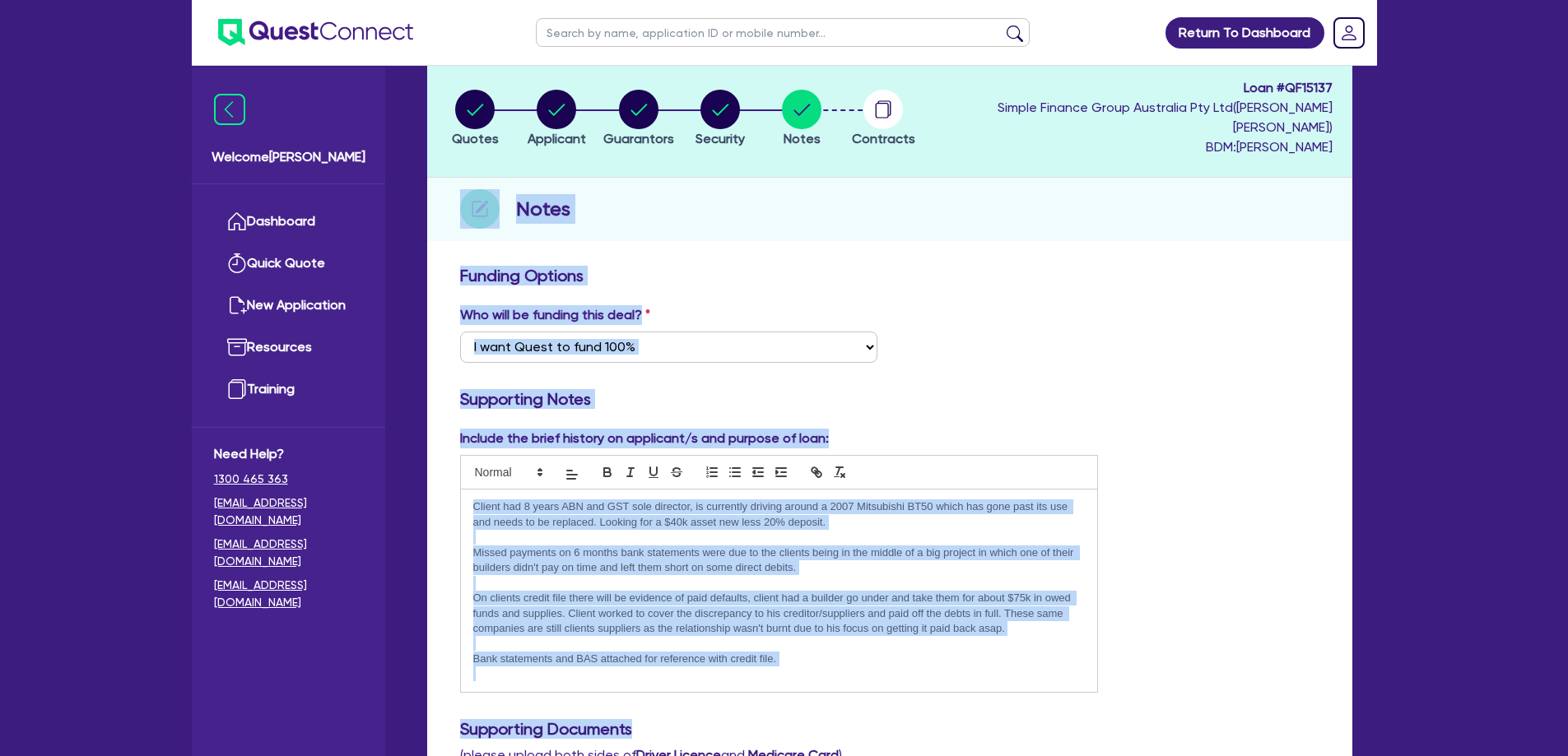
drag, startPoint x: 430, startPoint y: 159, endPoint x: 1174, endPoint y: 682, distance: 909.4
click at [1180, 656] on div "Include the brief history on applicant/s and purpose of loan: Client had 8 year…" at bounding box center [890, 567] width 885 height 277
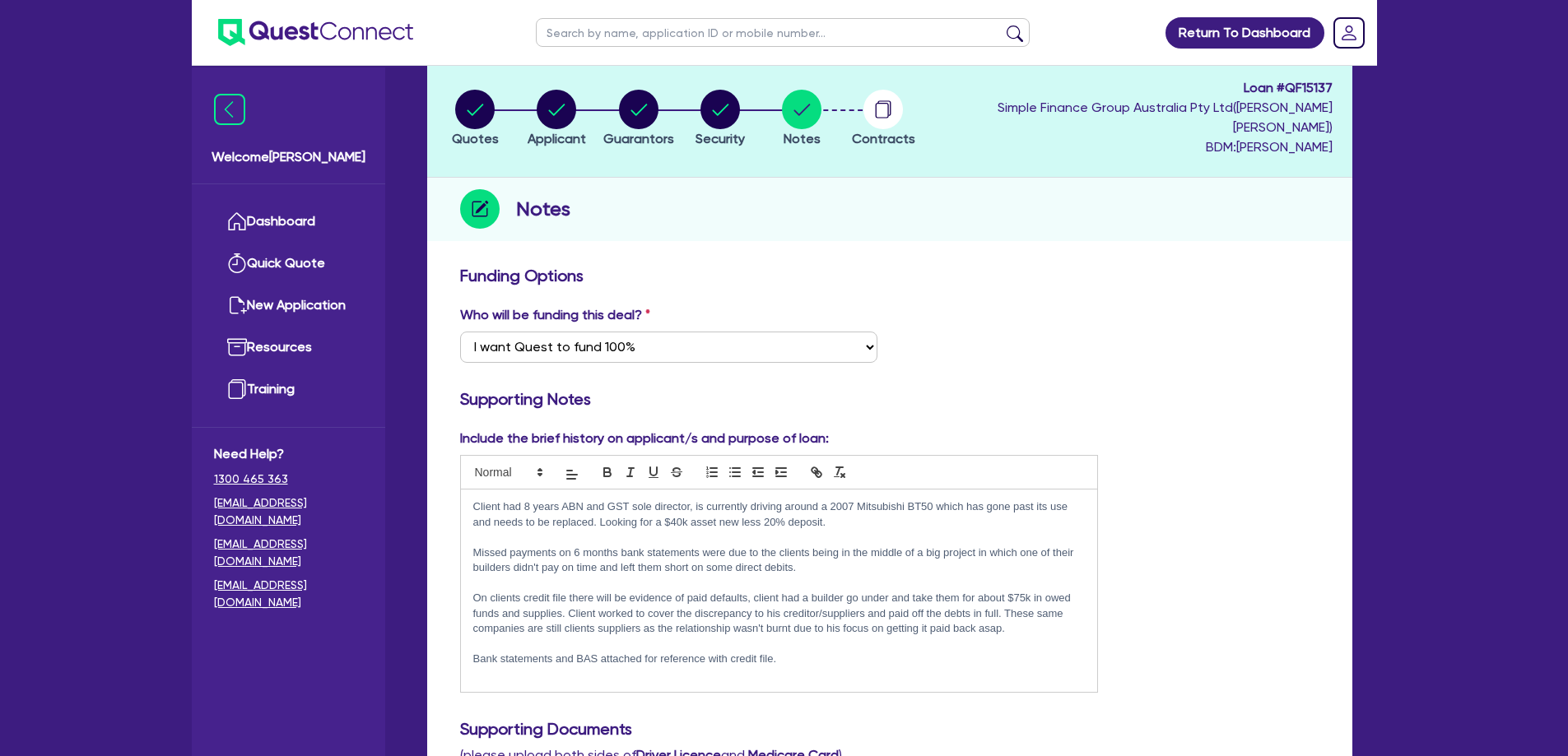
drag, startPoint x: 1138, startPoint y: 656, endPoint x: 416, endPoint y: 198, distance: 855.0
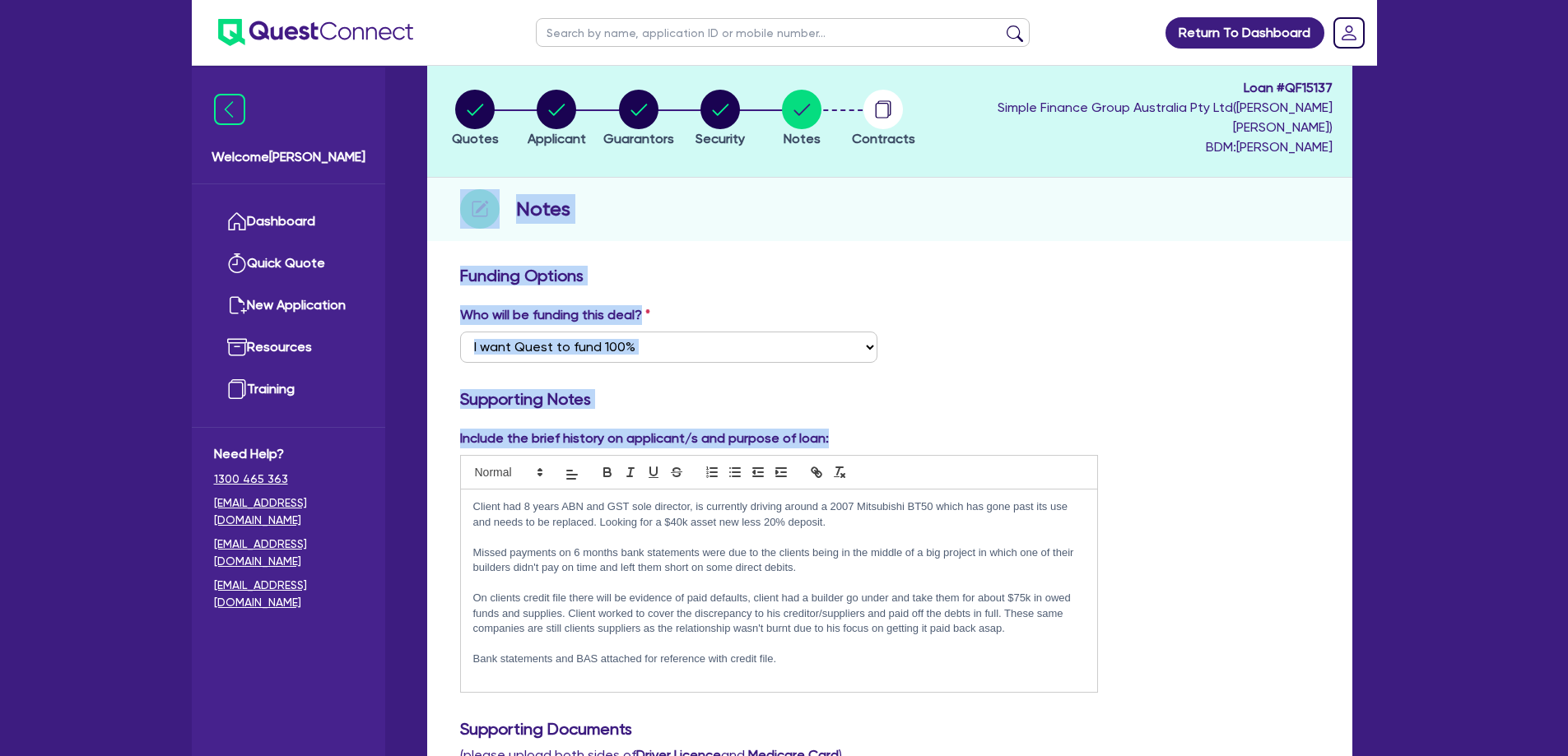
drag, startPoint x: 515, startPoint y: 248, endPoint x: 777, endPoint y: 642, distance: 473.2
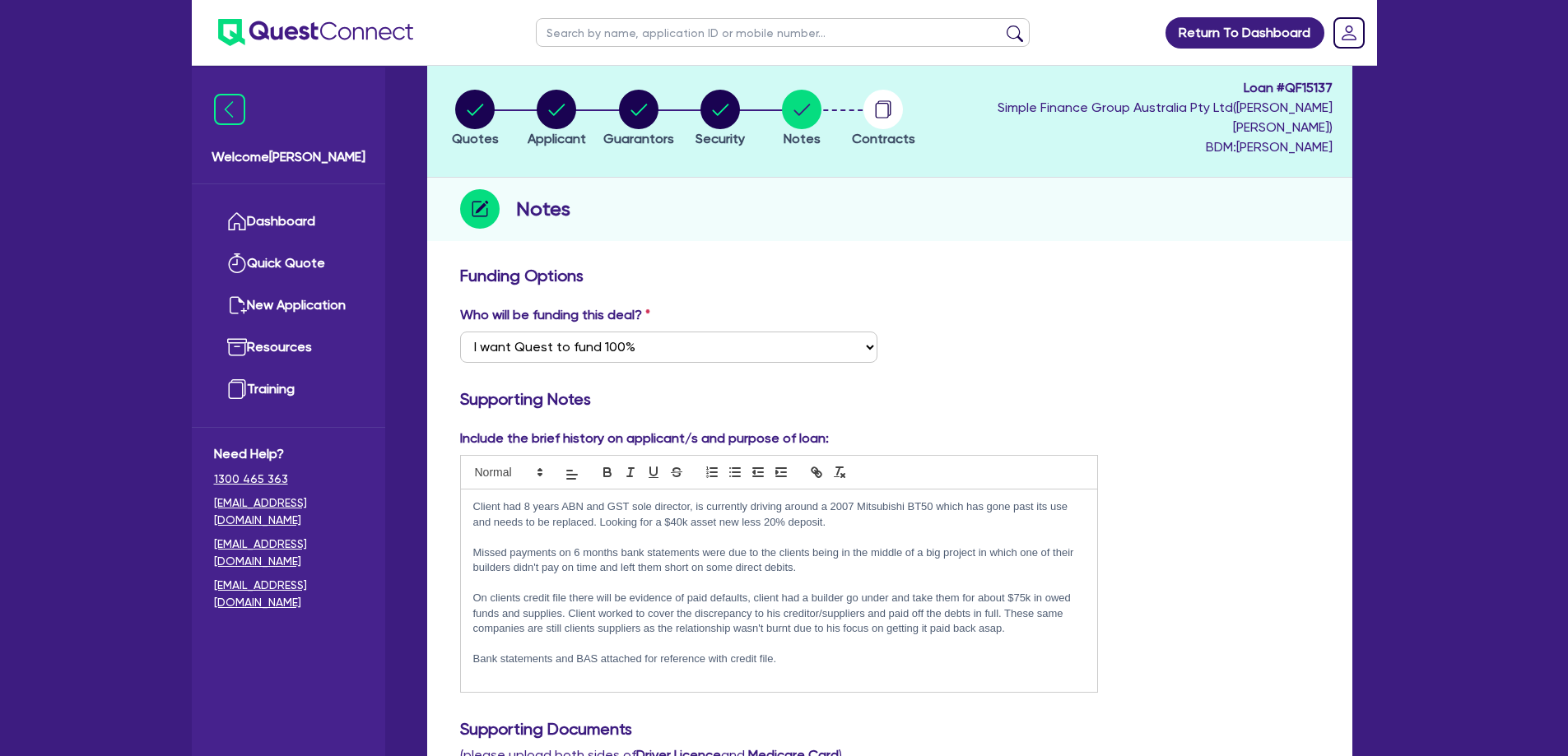
click at [777, 652] on p "Bank statements and BAS attached for reference with credit file." at bounding box center [779, 659] width 612 height 15
drag, startPoint x: 784, startPoint y: 644, endPoint x: 625, endPoint y: 442, distance: 257.1
click at [625, 455] on div "Client had 8 years ABN and GST sole director, is currently driving around a 200…" at bounding box center [779, 573] width 639 height 238
click at [1183, 591] on div "Include the brief history on applicant/s and purpose of loan: Client had 8 year…" at bounding box center [890, 567] width 885 height 277
click at [1163, 649] on div "Include the brief history on applicant/s and purpose of loan: Client had 8 year…" at bounding box center [890, 567] width 885 height 277
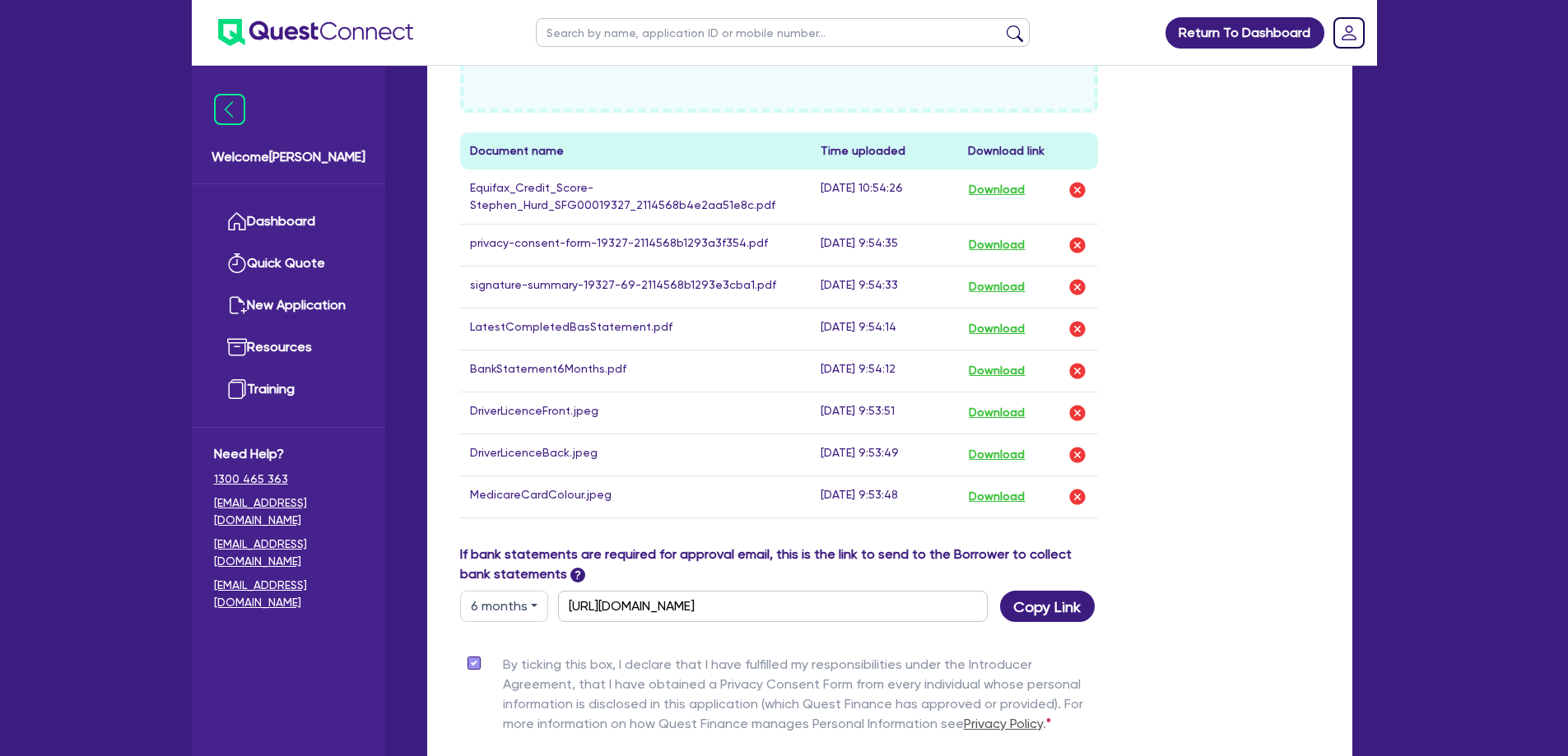
scroll to position [1078, 0]
